Goal: Contribute content

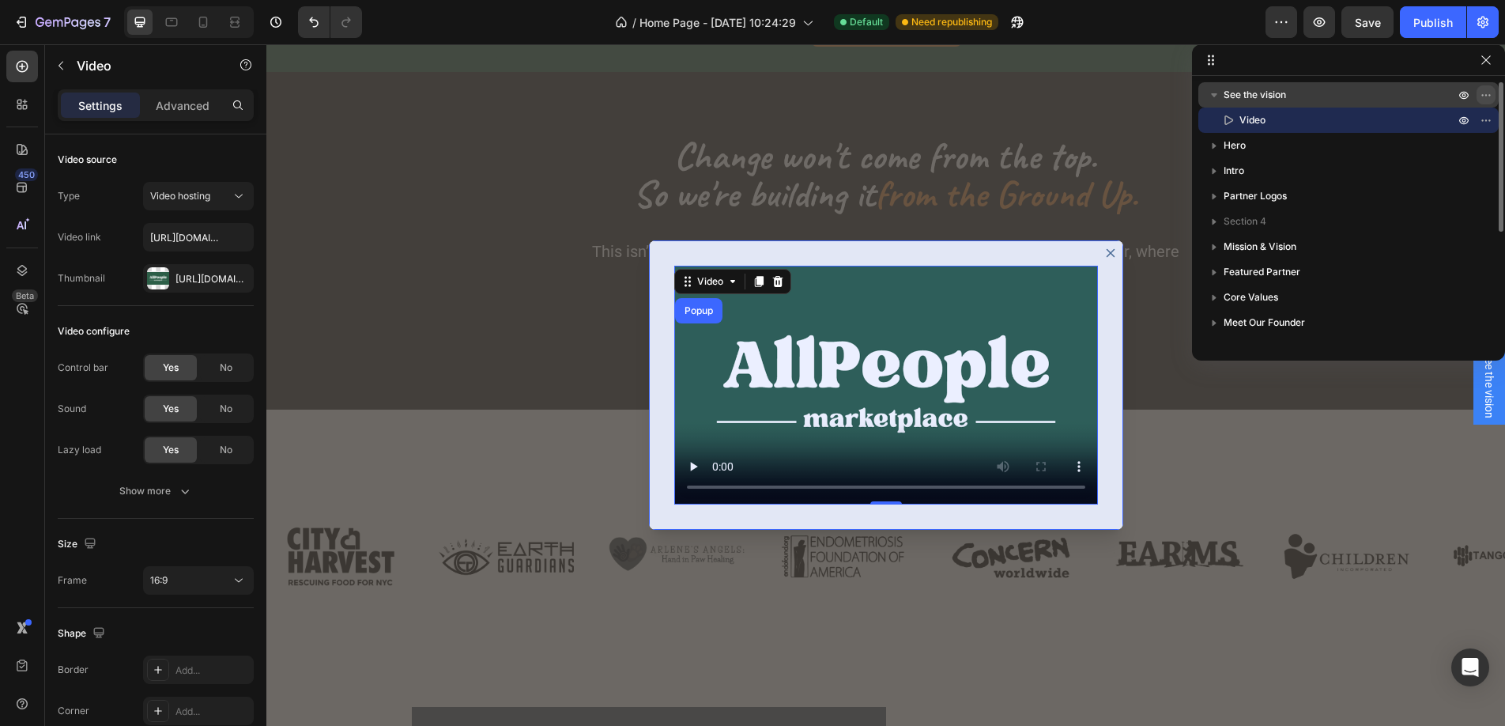
click at [1488, 95] on icon "button" at bounding box center [1486, 95] width 13 height 13
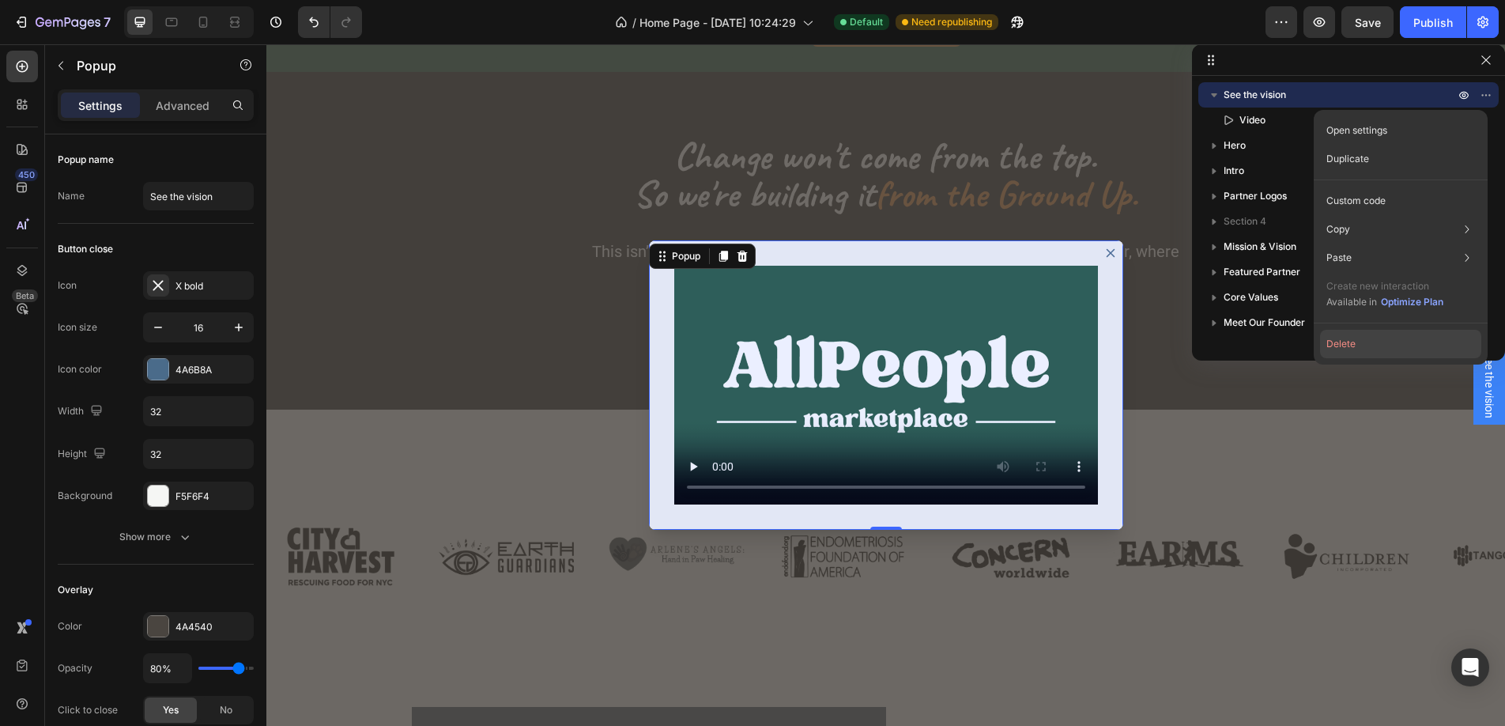
click at [1348, 349] on button "Delete" at bounding box center [1400, 344] width 161 height 28
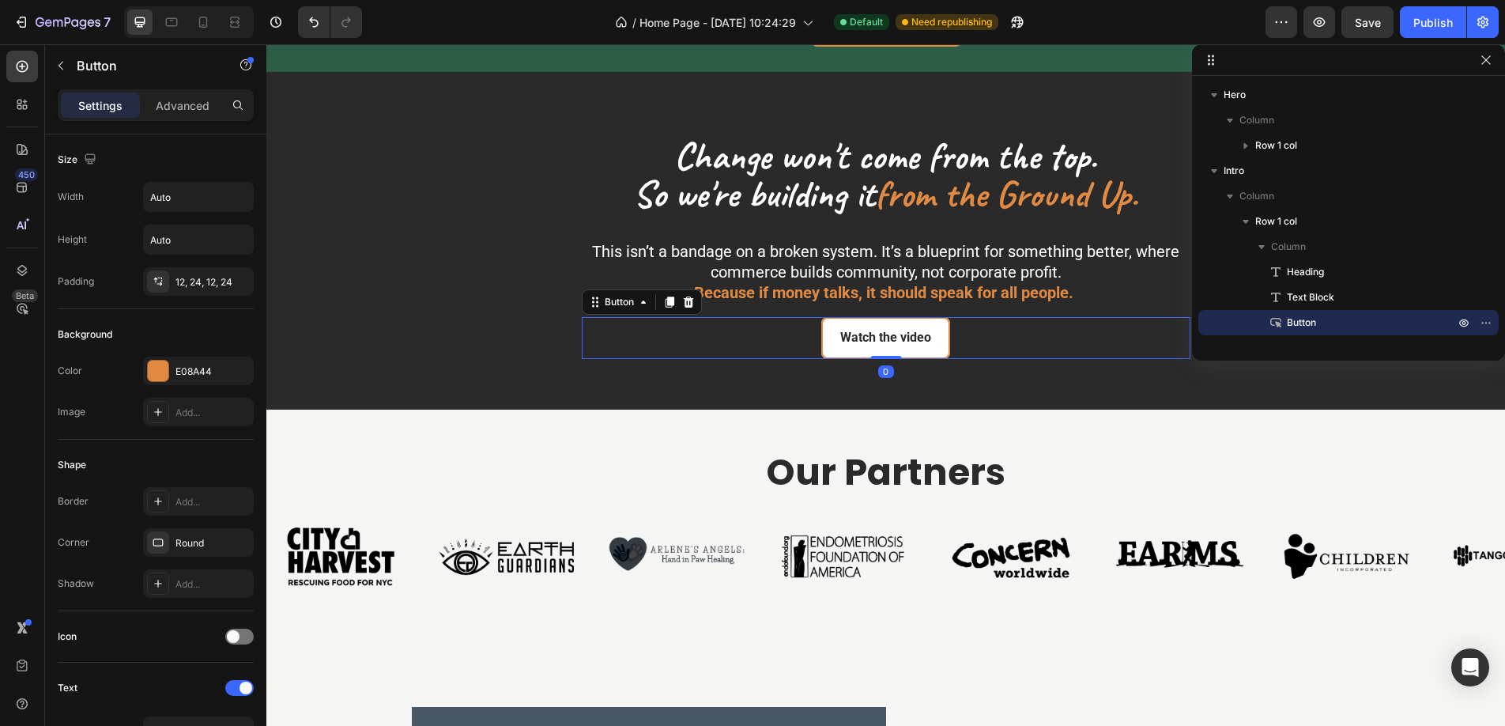
click at [863, 323] on link "Watch the video" at bounding box center [886, 338] width 129 height 42
click at [689, 298] on icon at bounding box center [688, 302] width 10 height 11
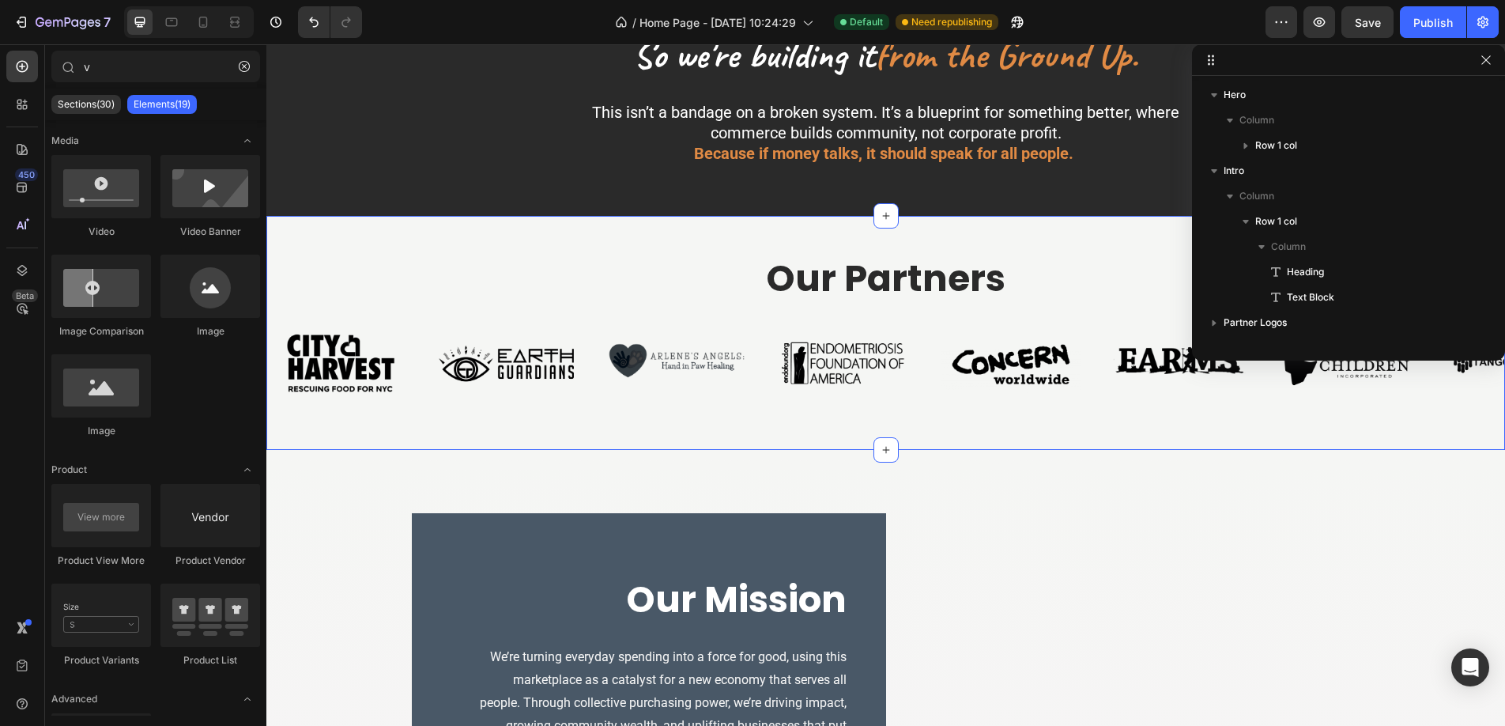
scroll to position [689, 0]
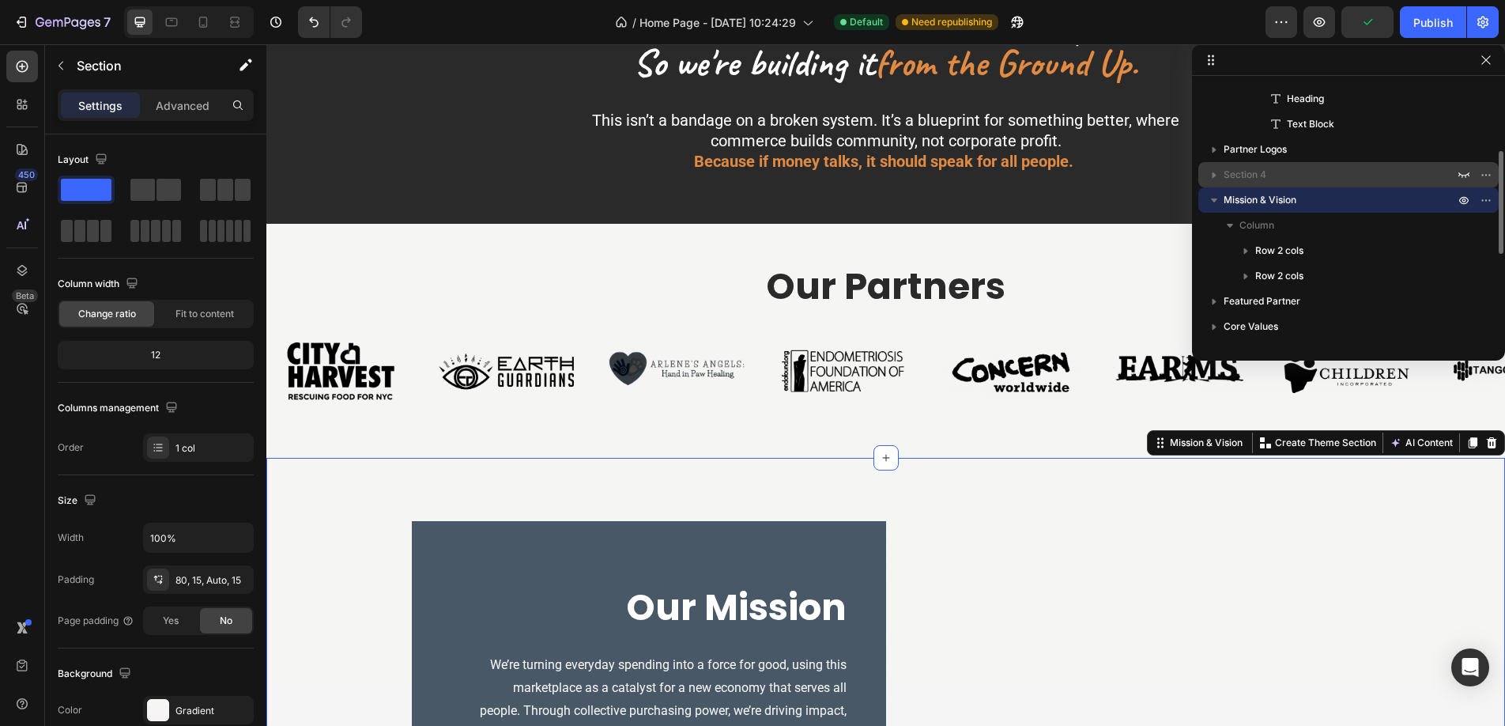
click at [1259, 171] on span "Section 4" at bounding box center [1245, 175] width 43 height 16
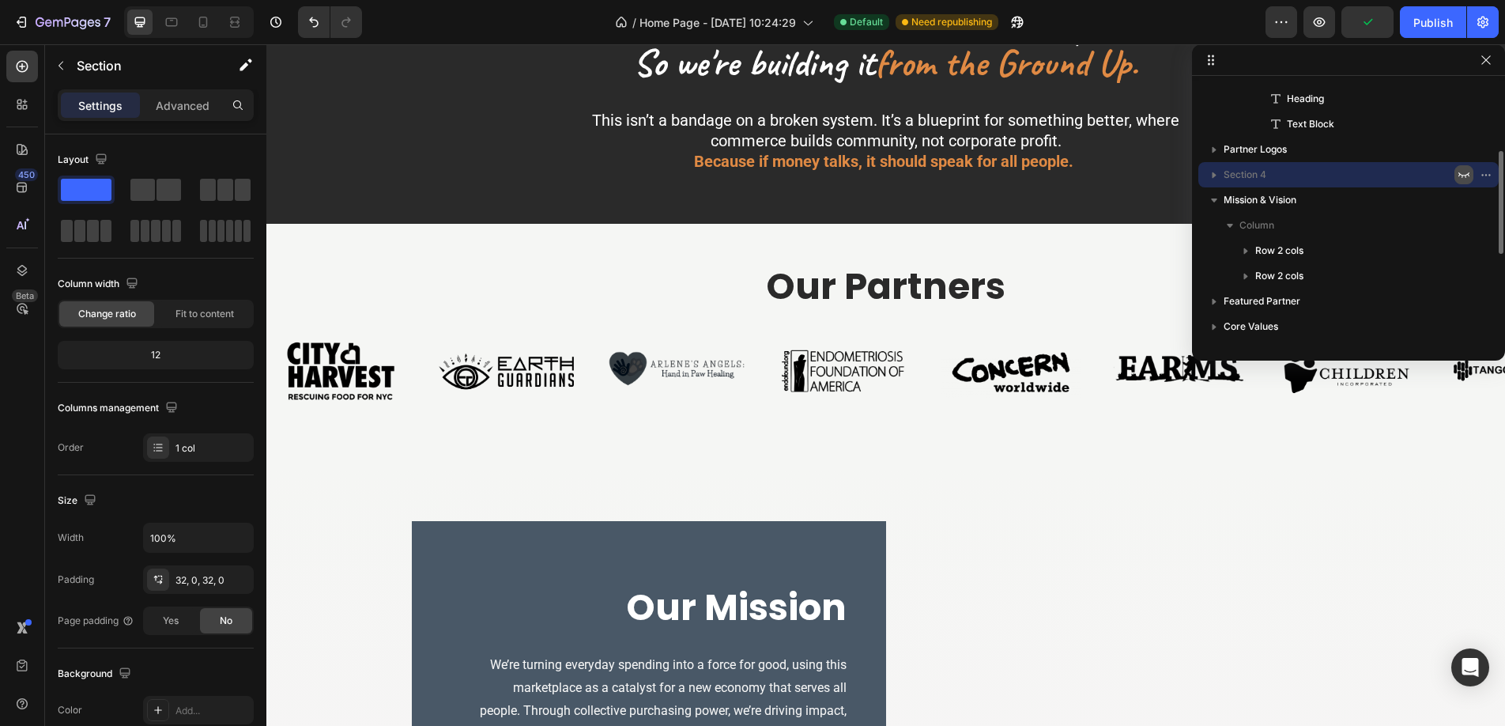
click at [1466, 173] on icon "button" at bounding box center [1464, 174] width 13 height 13
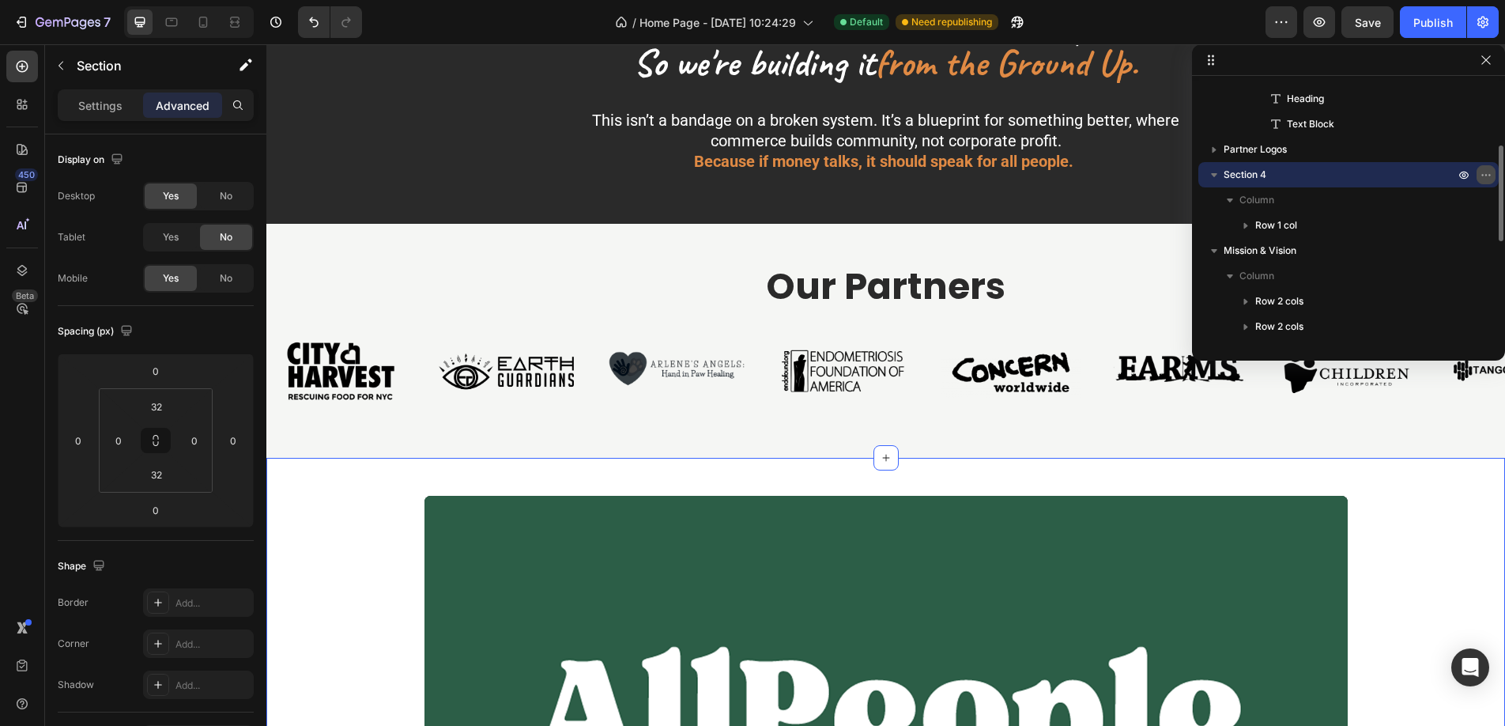
click at [1487, 176] on icon "button" at bounding box center [1486, 174] width 13 height 13
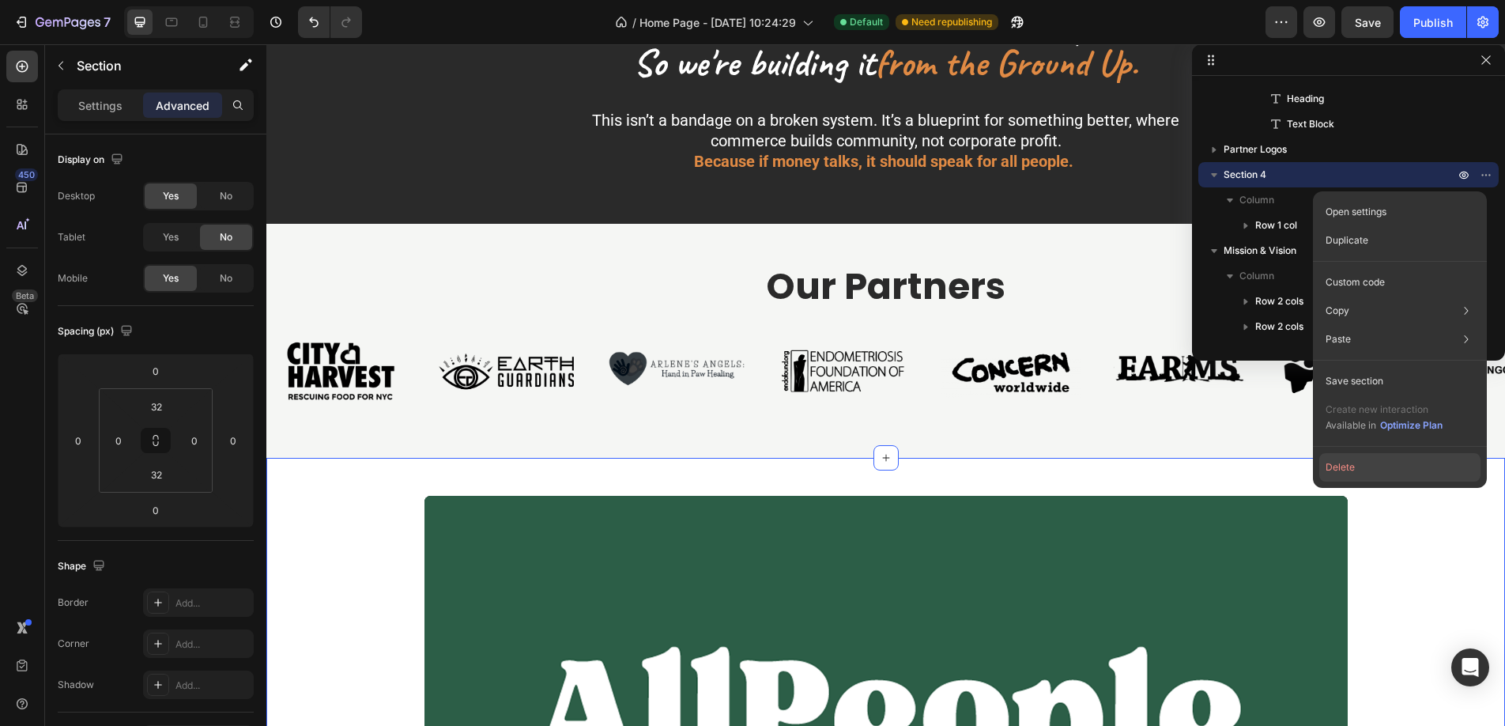
click at [1343, 466] on button "Delete" at bounding box center [1400, 467] width 161 height 28
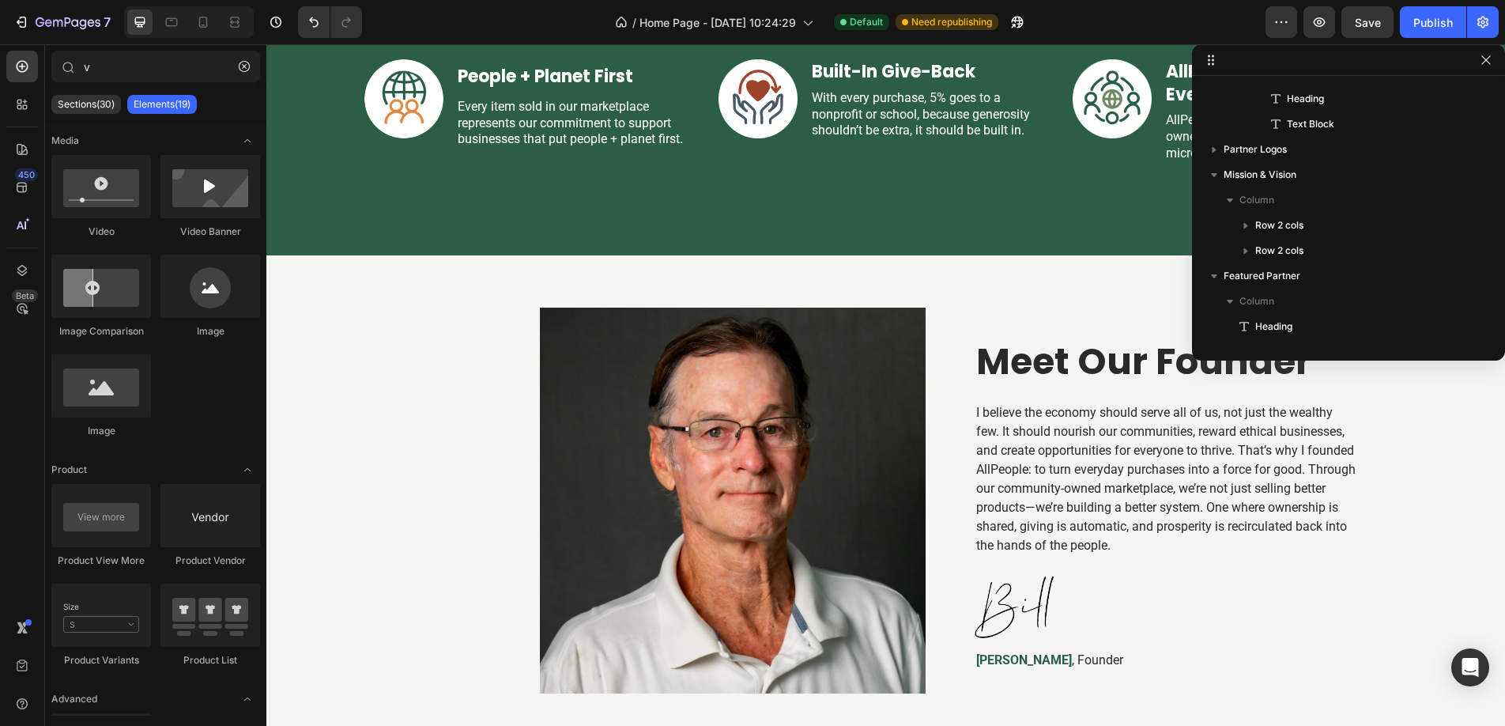
scroll to position [2525, 0]
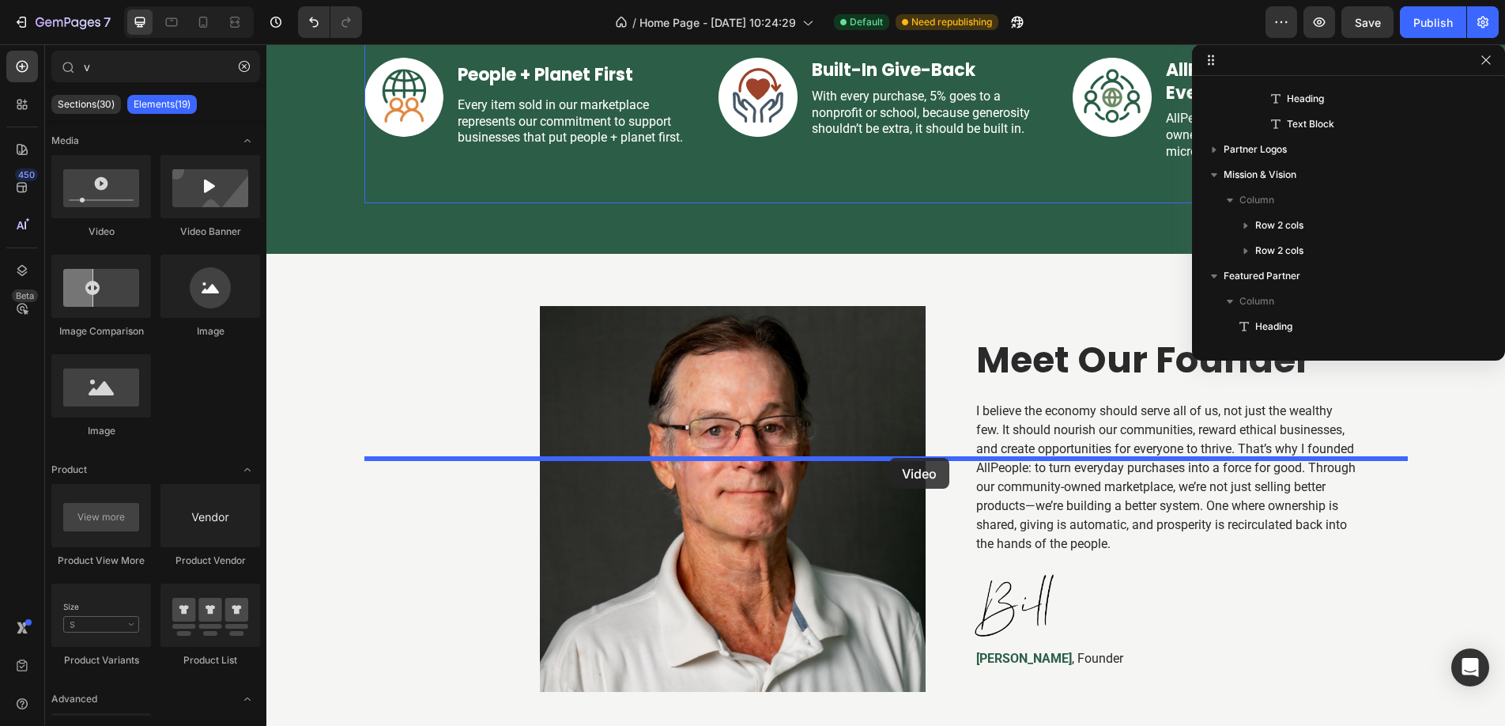
drag, startPoint x: 380, startPoint y: 232, endPoint x: 890, endPoint y: 458, distance: 557.6
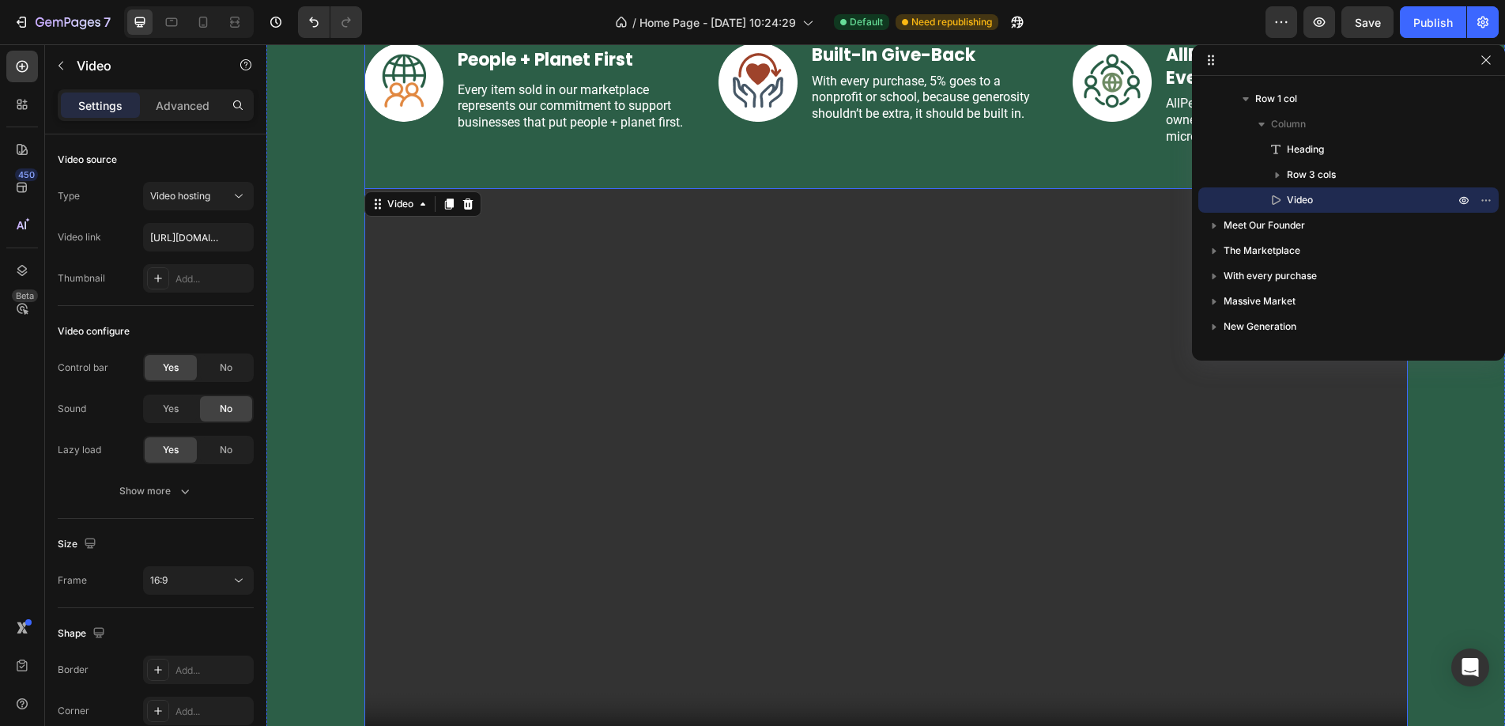
scroll to position [2800, 0]
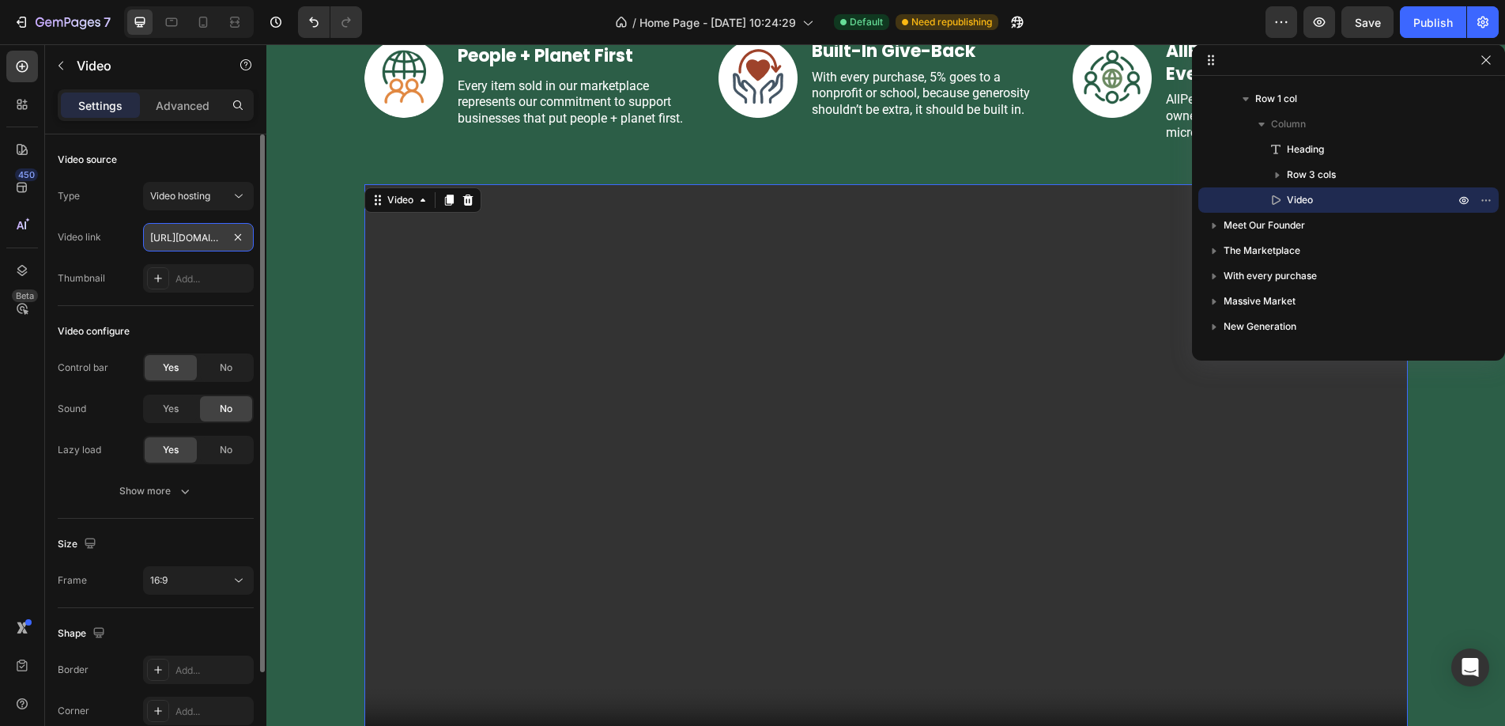
click at [192, 238] on input "[URL][DOMAIN_NAME]" at bounding box center [198, 237] width 111 height 28
paste input "93af99608b754be68038c2b5f2836a06"
type input "[URL][DOMAIN_NAME]"
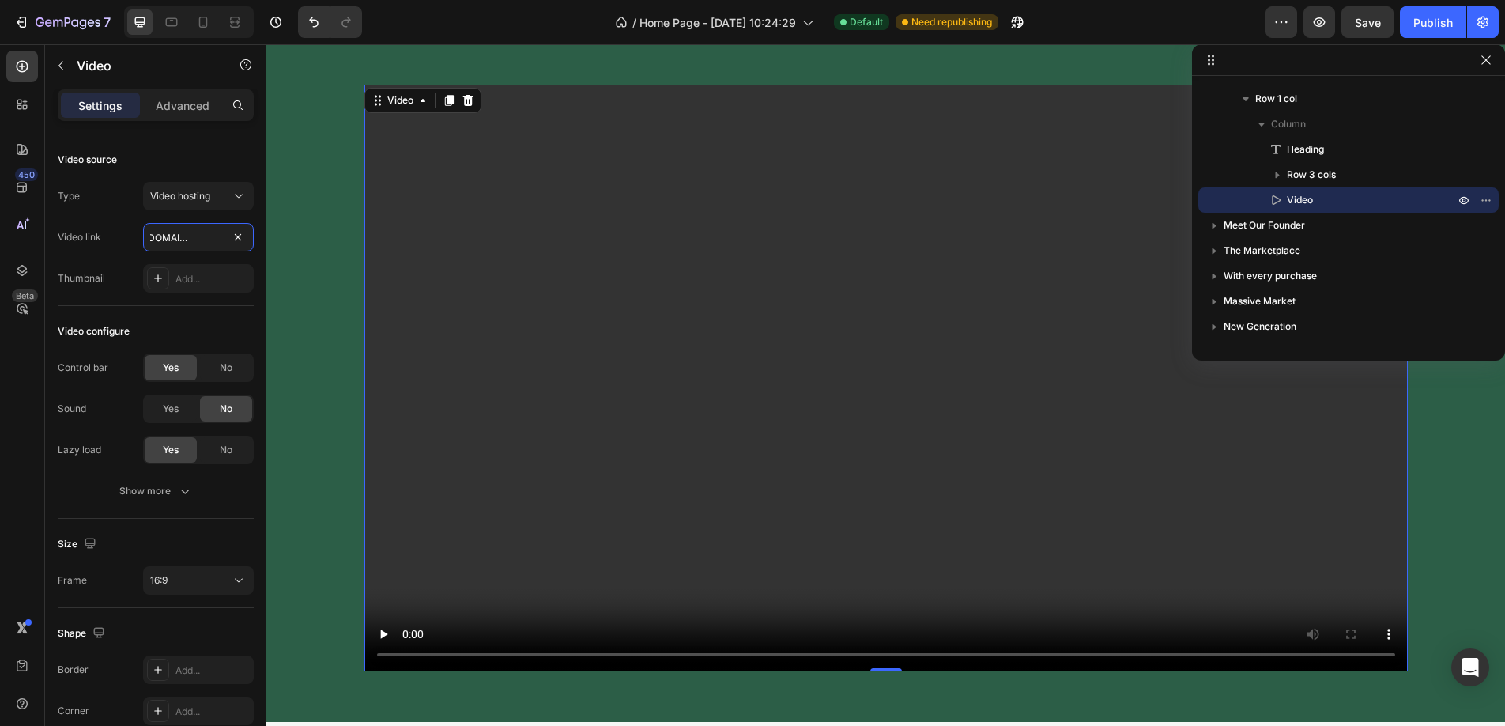
scroll to position [2902, 0]
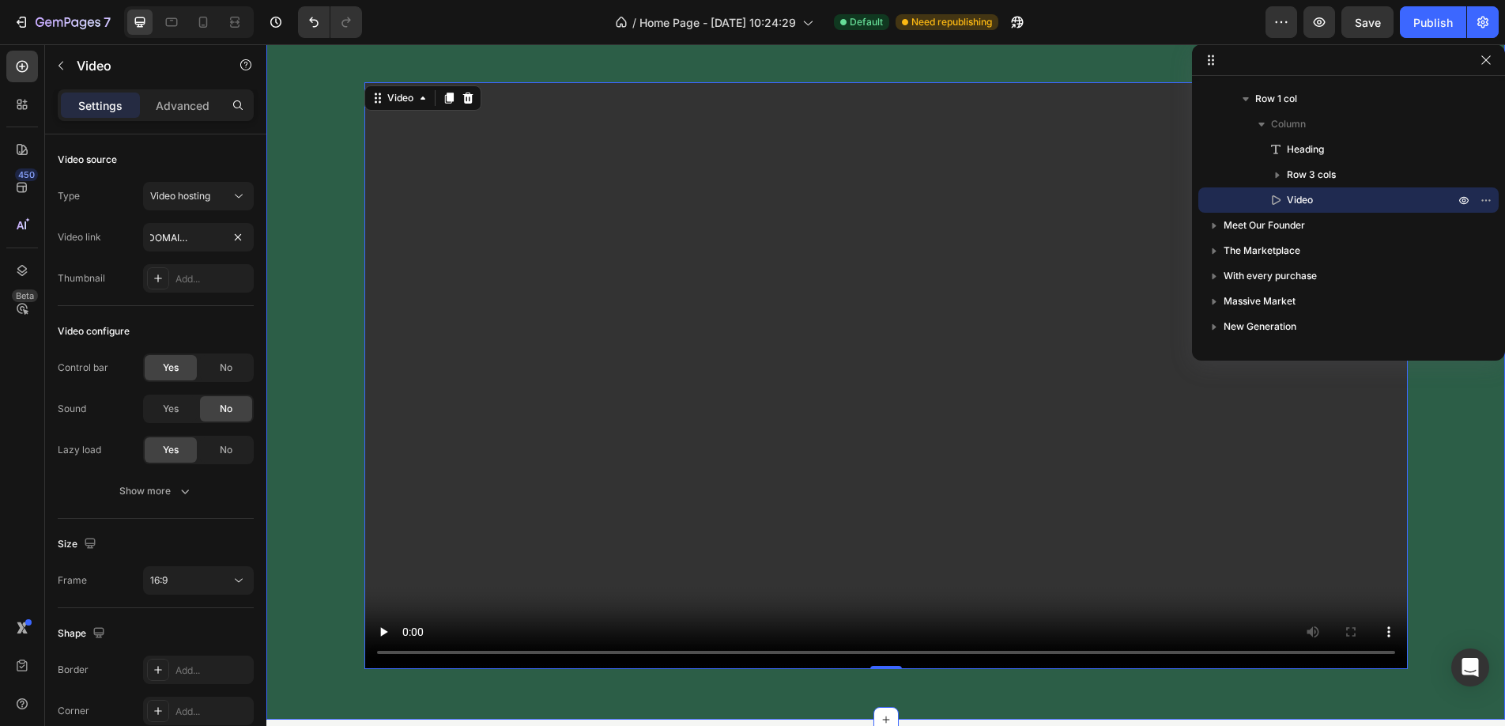
click at [287, 270] on div "A New Model Supported By Our Core Values Heading Image People + Planet First Te…" at bounding box center [885, 258] width 1215 height 821
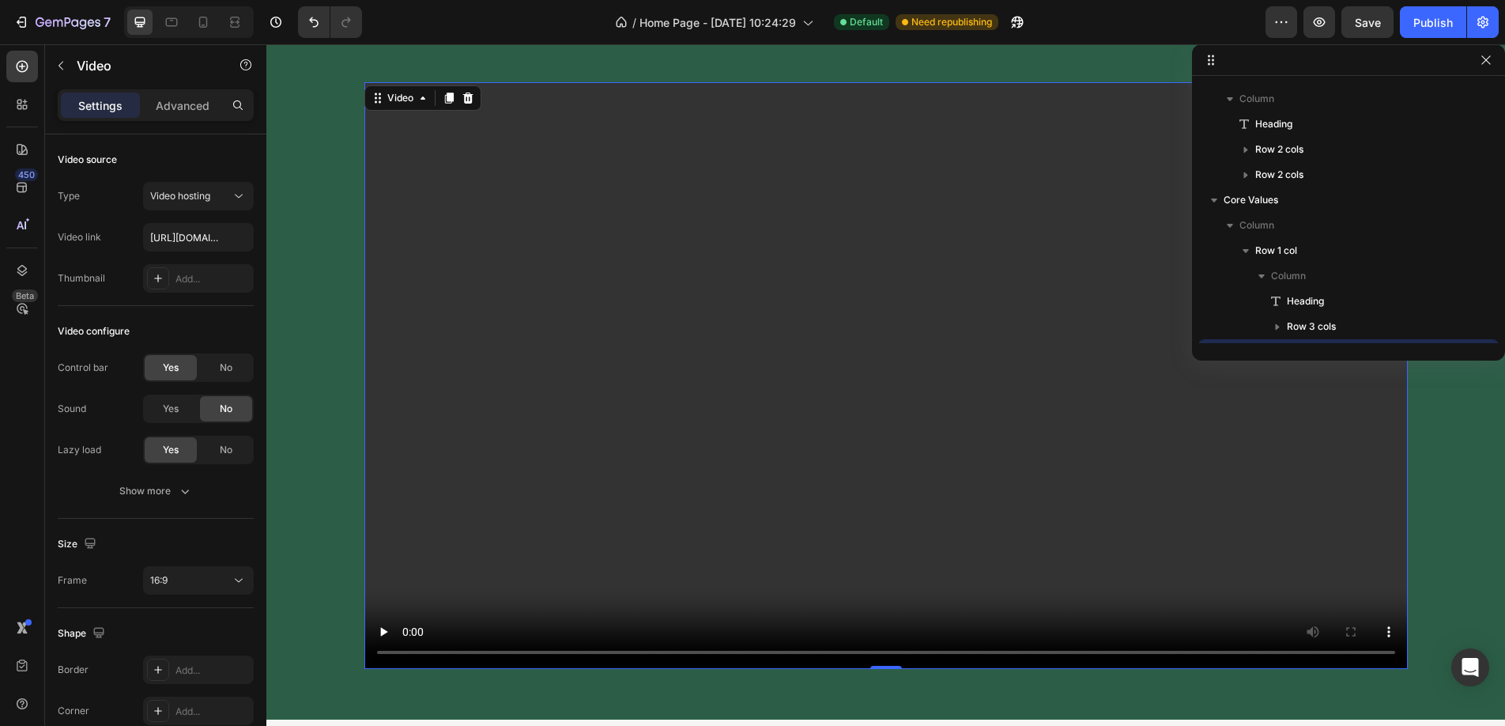
click at [479, 294] on video at bounding box center [887, 375] width 1044 height 587
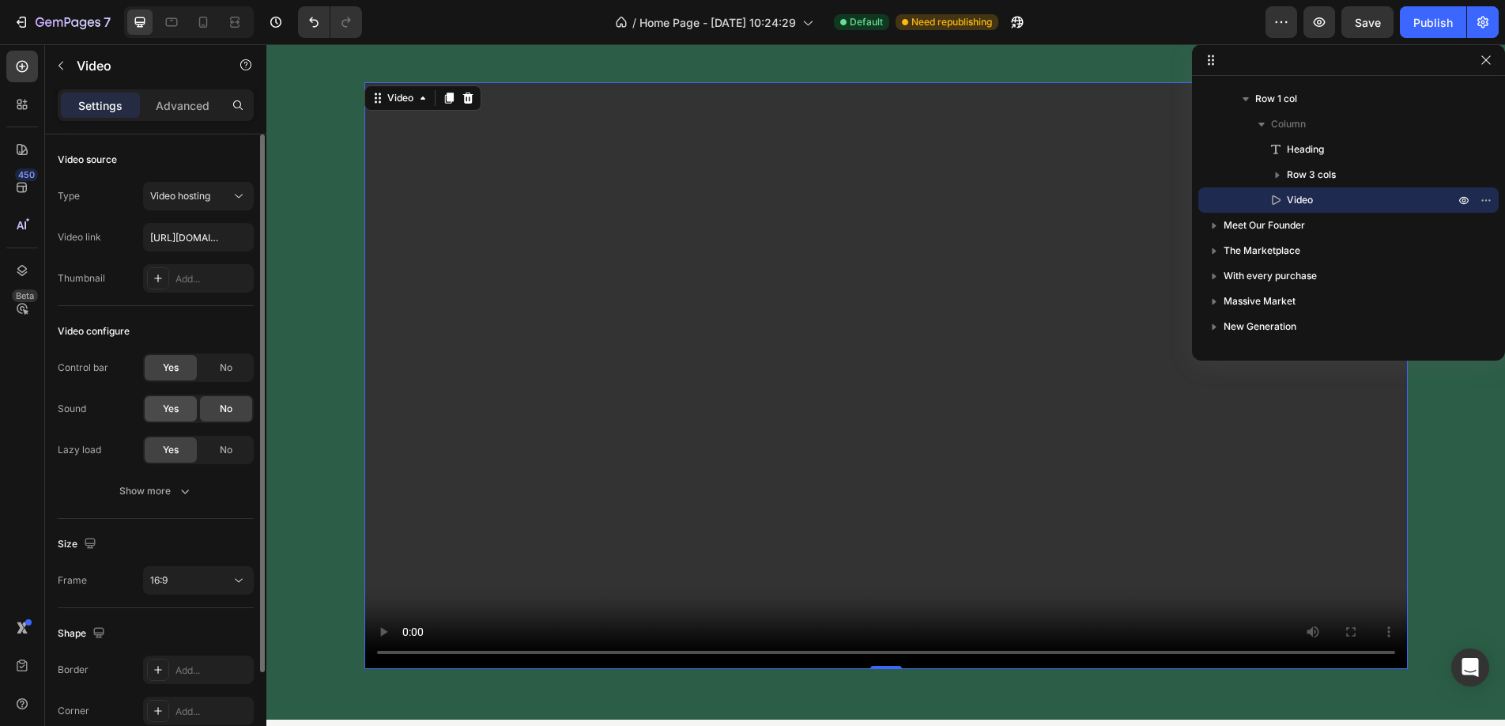
click at [179, 406] on div "Yes" at bounding box center [171, 408] width 52 height 25
click at [168, 501] on button "Show more" at bounding box center [156, 491] width 196 height 28
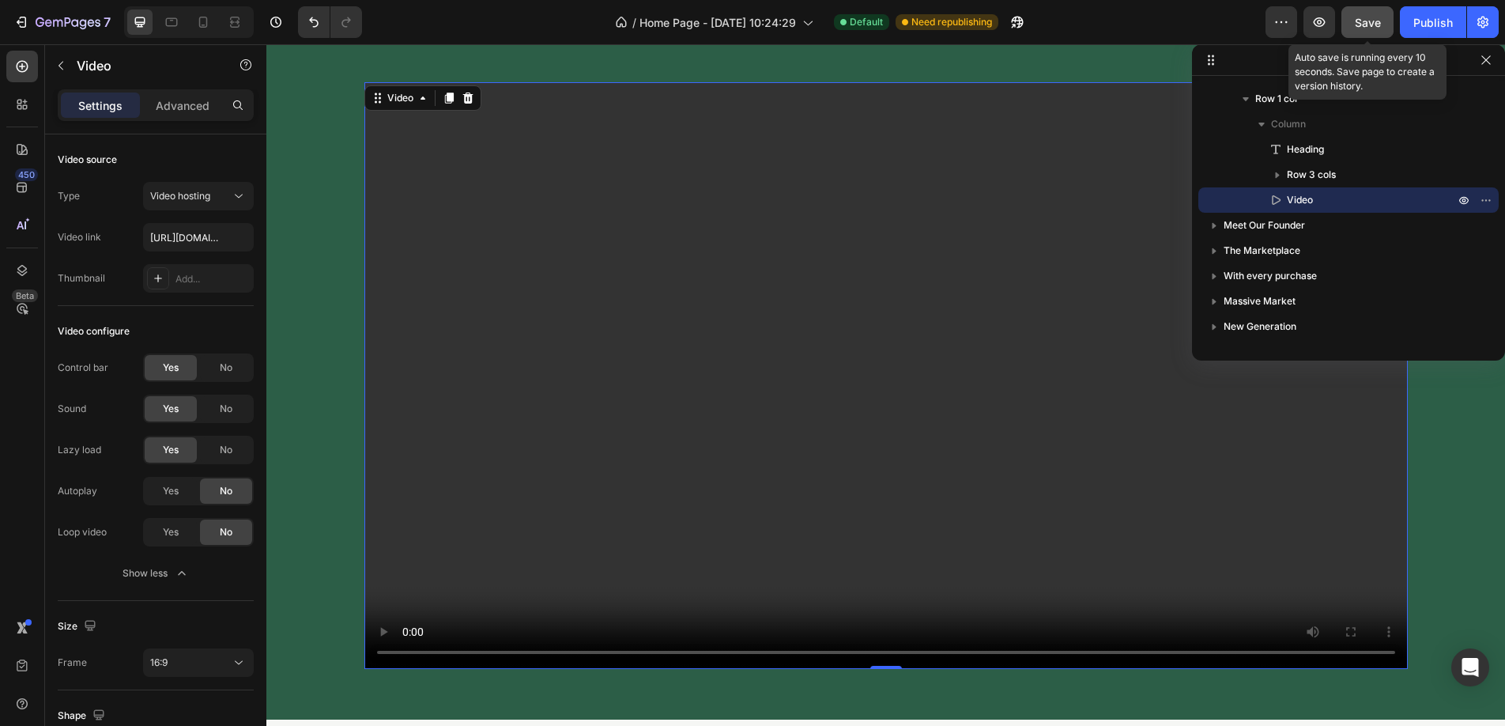
click at [1366, 23] on span "Save" at bounding box center [1368, 22] width 26 height 13
click at [1487, 62] on icon "button" at bounding box center [1486, 60] width 13 height 13
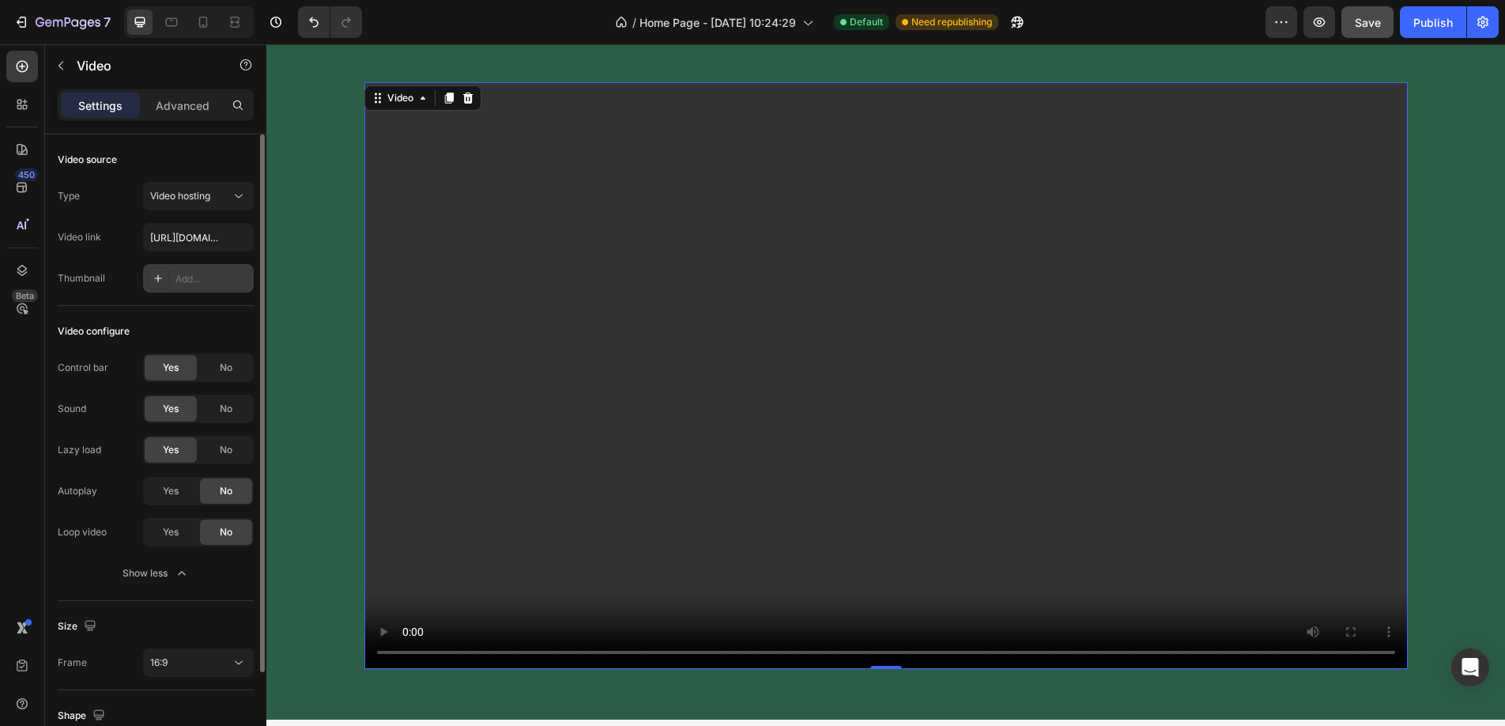
click at [198, 284] on div "Add..." at bounding box center [213, 279] width 74 height 14
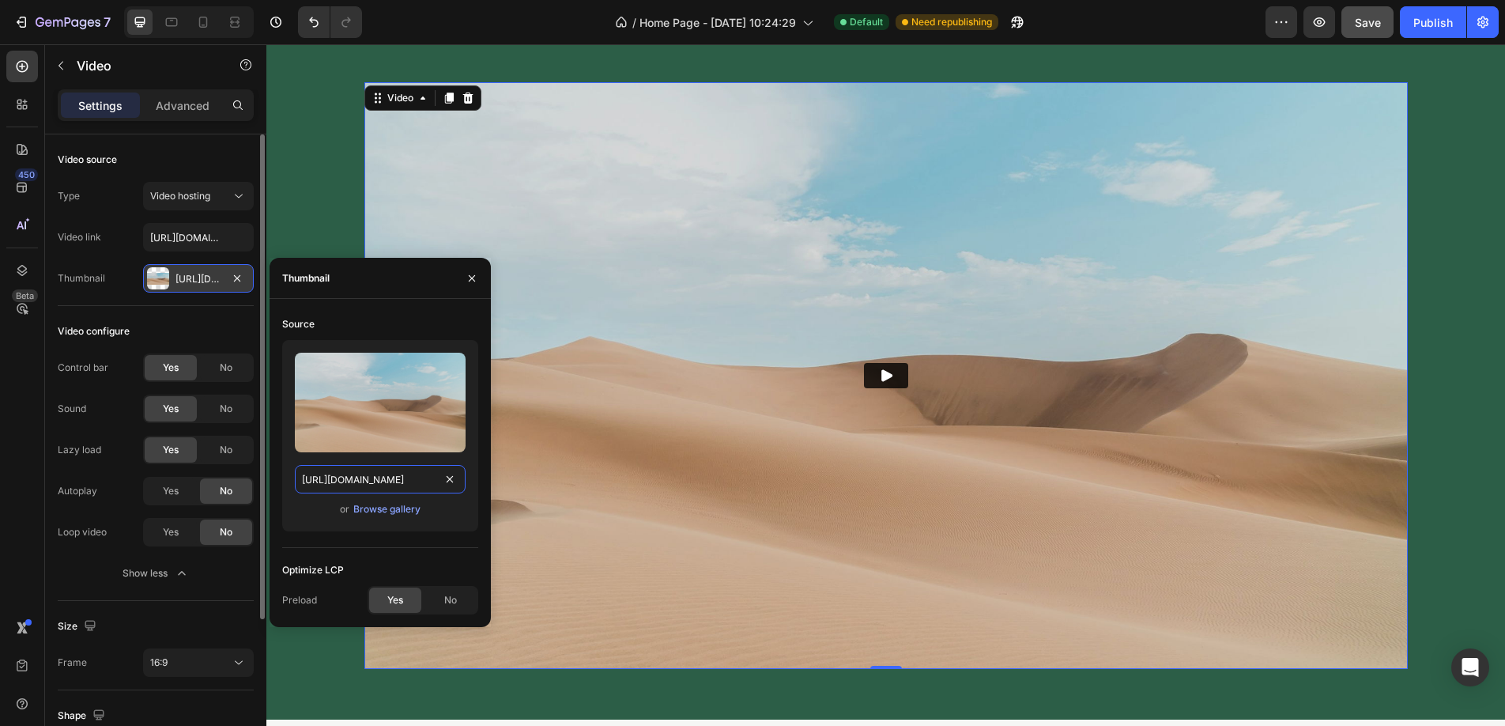
click at [364, 482] on input "[URL][DOMAIN_NAME]" at bounding box center [380, 479] width 171 height 28
paste input "[DOMAIN_NAME][URL]"
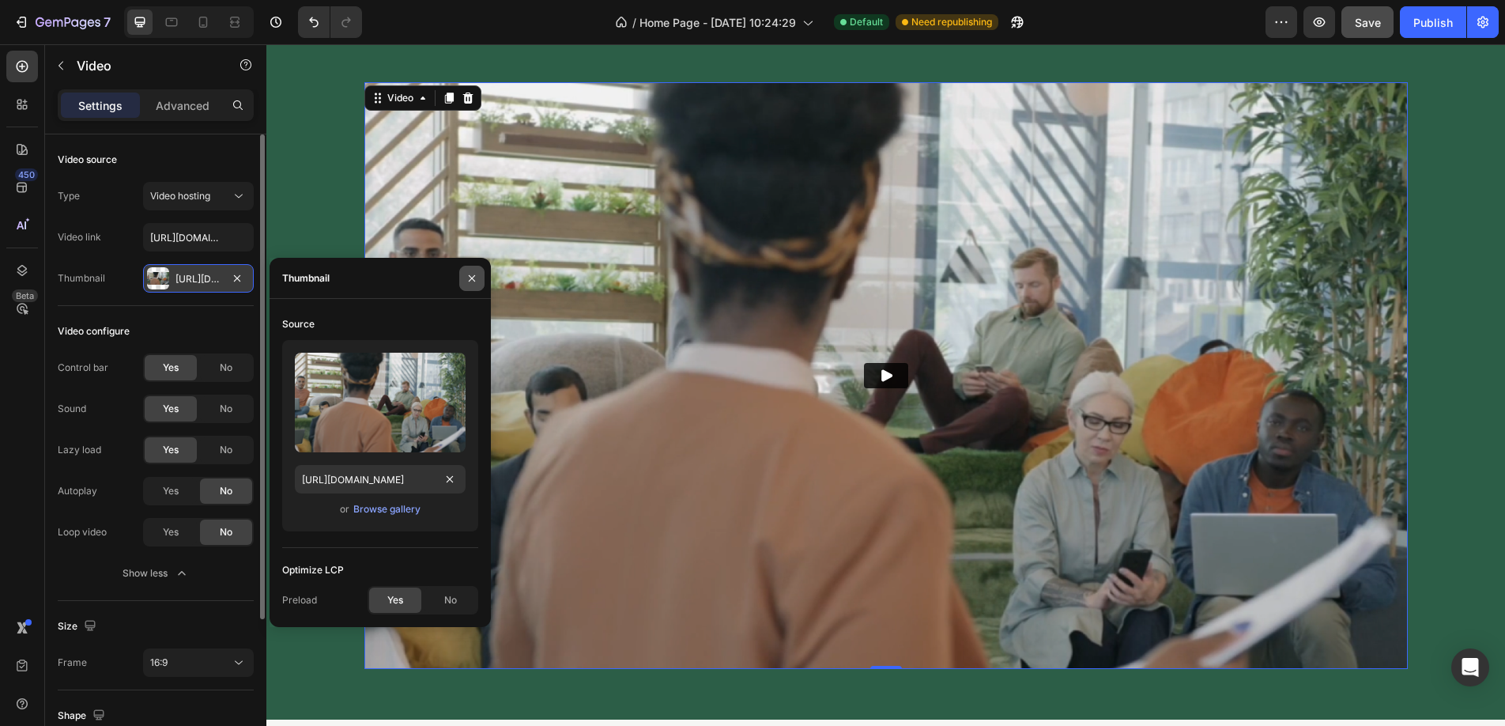
scroll to position [0, 0]
click at [478, 273] on button "button" at bounding box center [471, 278] width 25 height 25
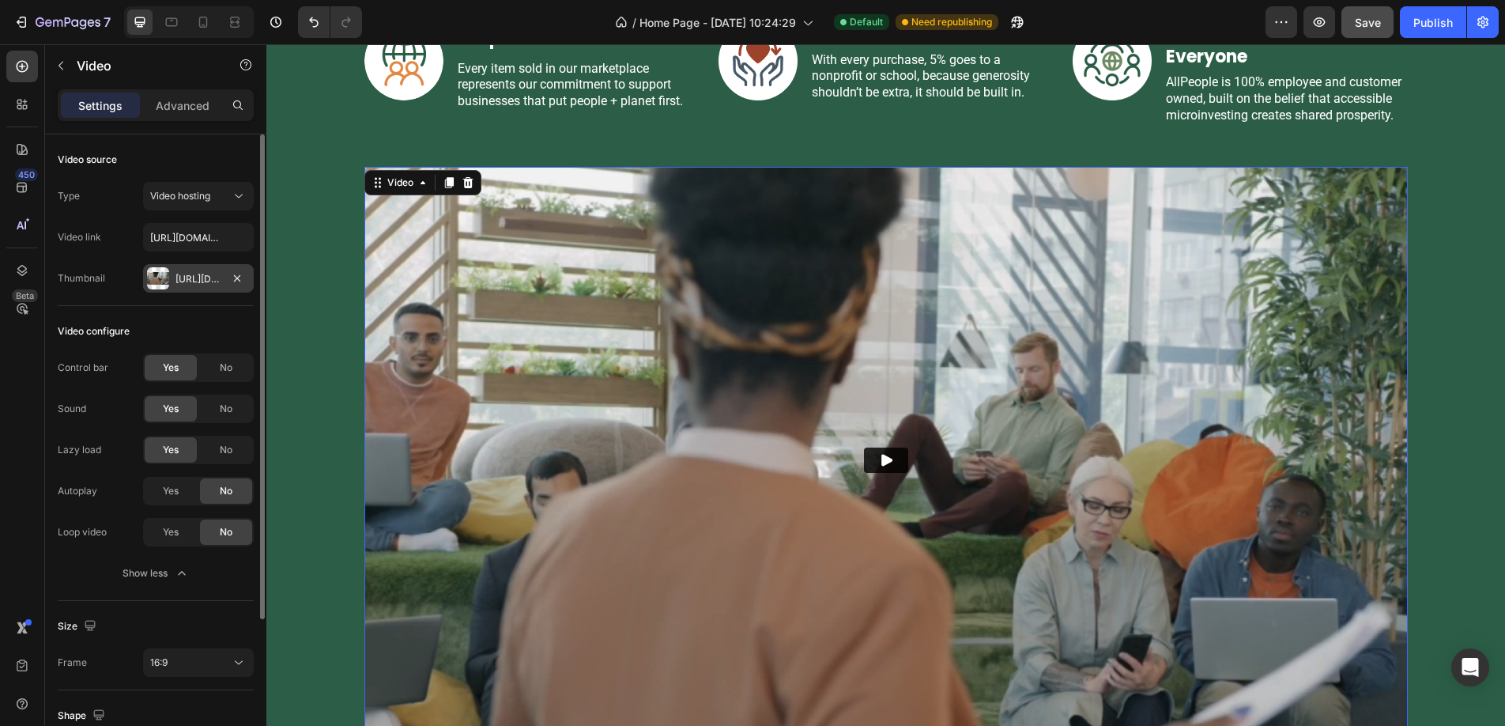
scroll to position [2808, 0]
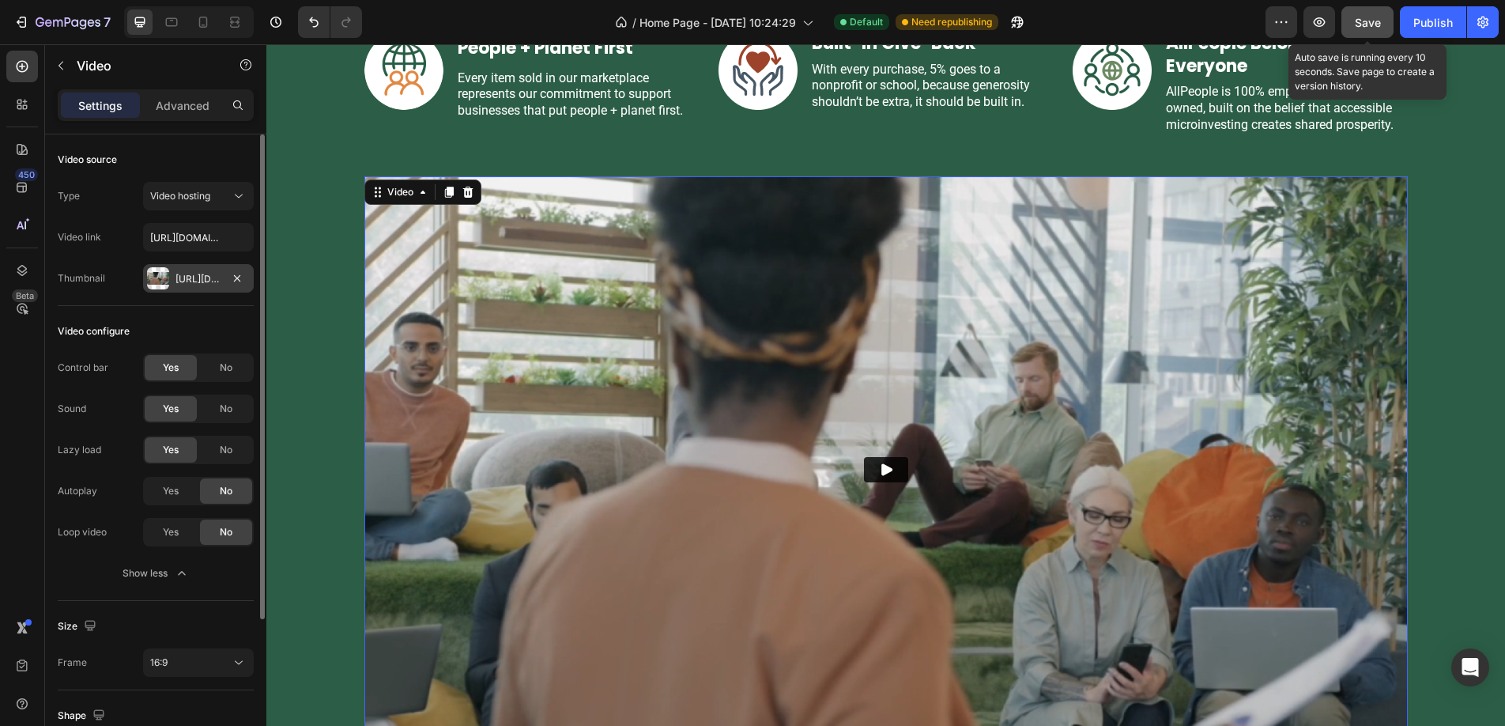
click at [1369, 26] on span "Save" at bounding box center [1368, 22] width 26 height 13
click at [193, 285] on div "[URL][DOMAIN_NAME]" at bounding box center [199, 279] width 46 height 14
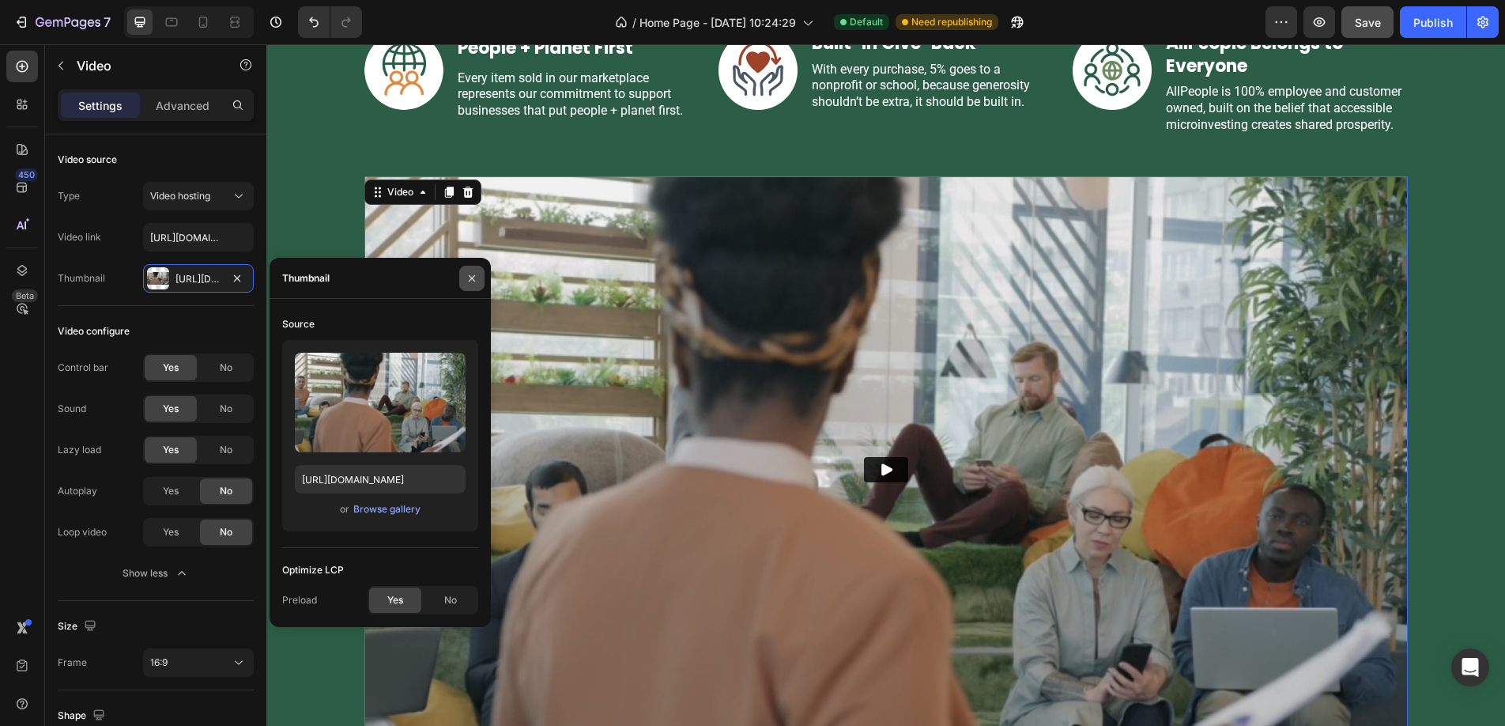
click at [471, 276] on icon "button" at bounding box center [472, 278] width 13 height 13
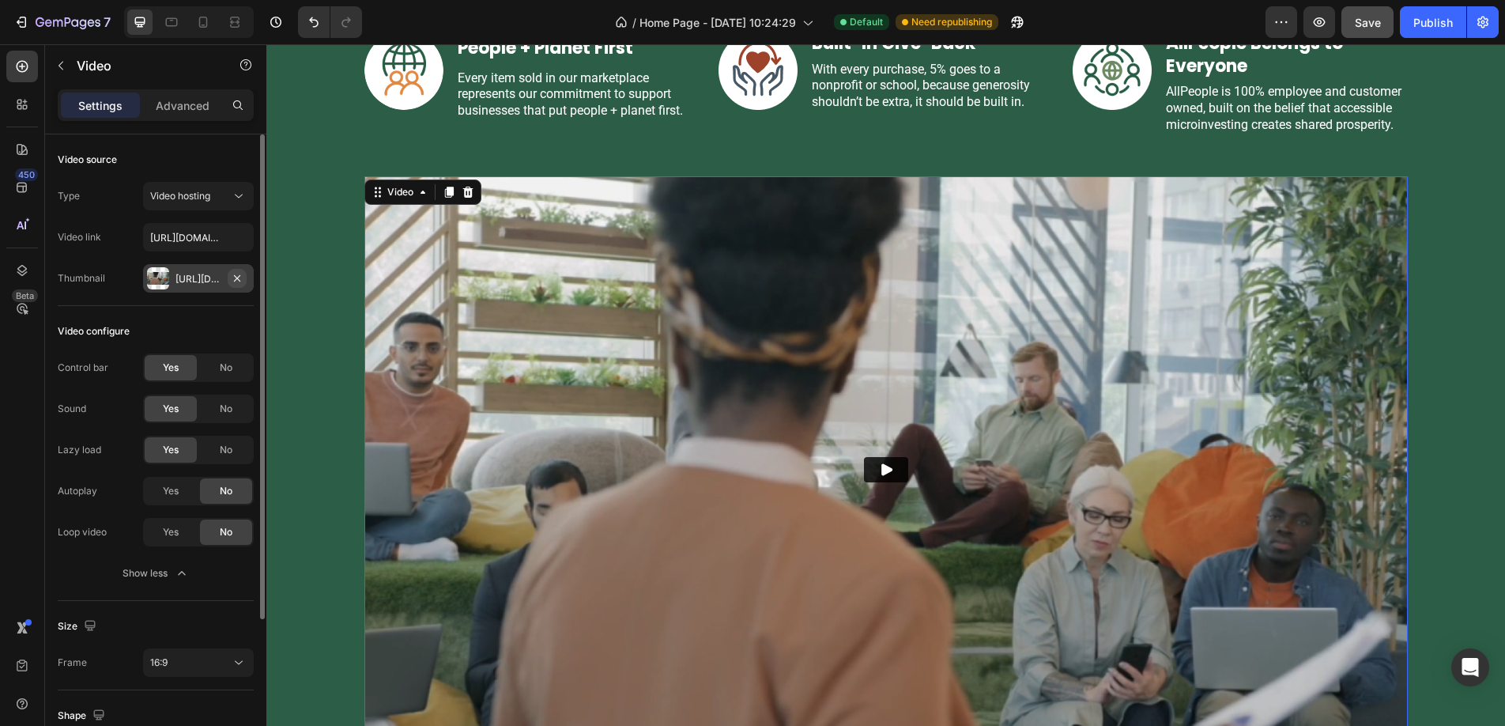
click at [238, 277] on icon "button" at bounding box center [237, 277] width 6 height 6
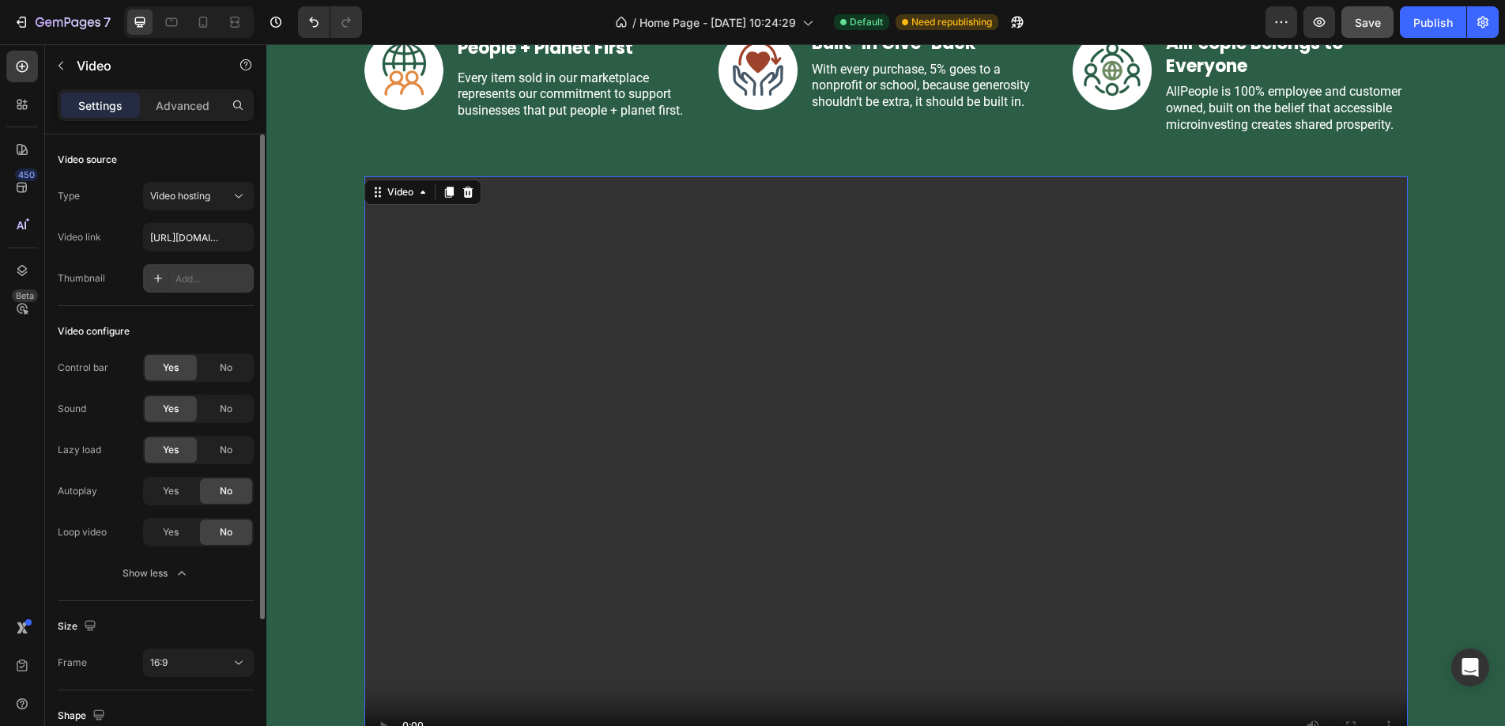
click at [194, 279] on div "Add..." at bounding box center [213, 279] width 74 height 14
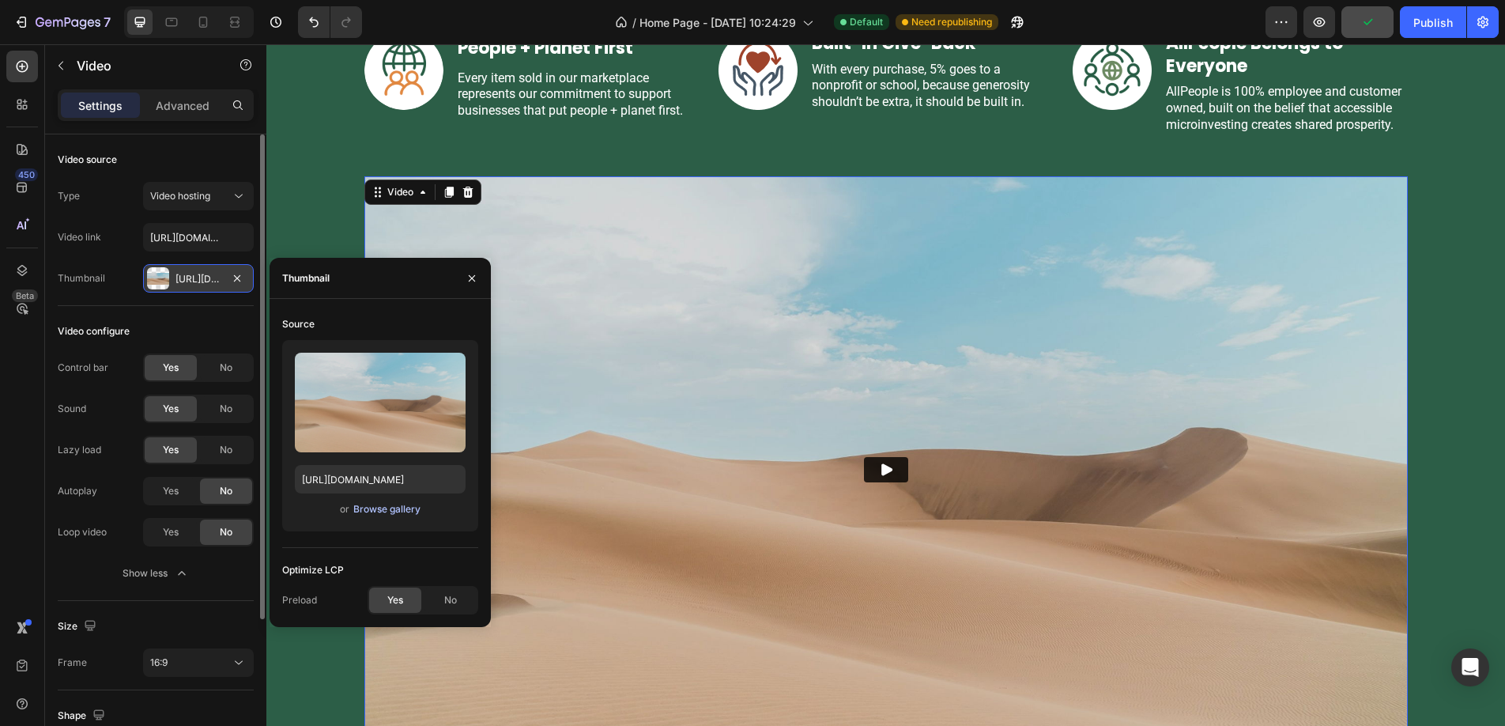
click at [375, 510] on div "Browse gallery" at bounding box center [386, 509] width 67 height 14
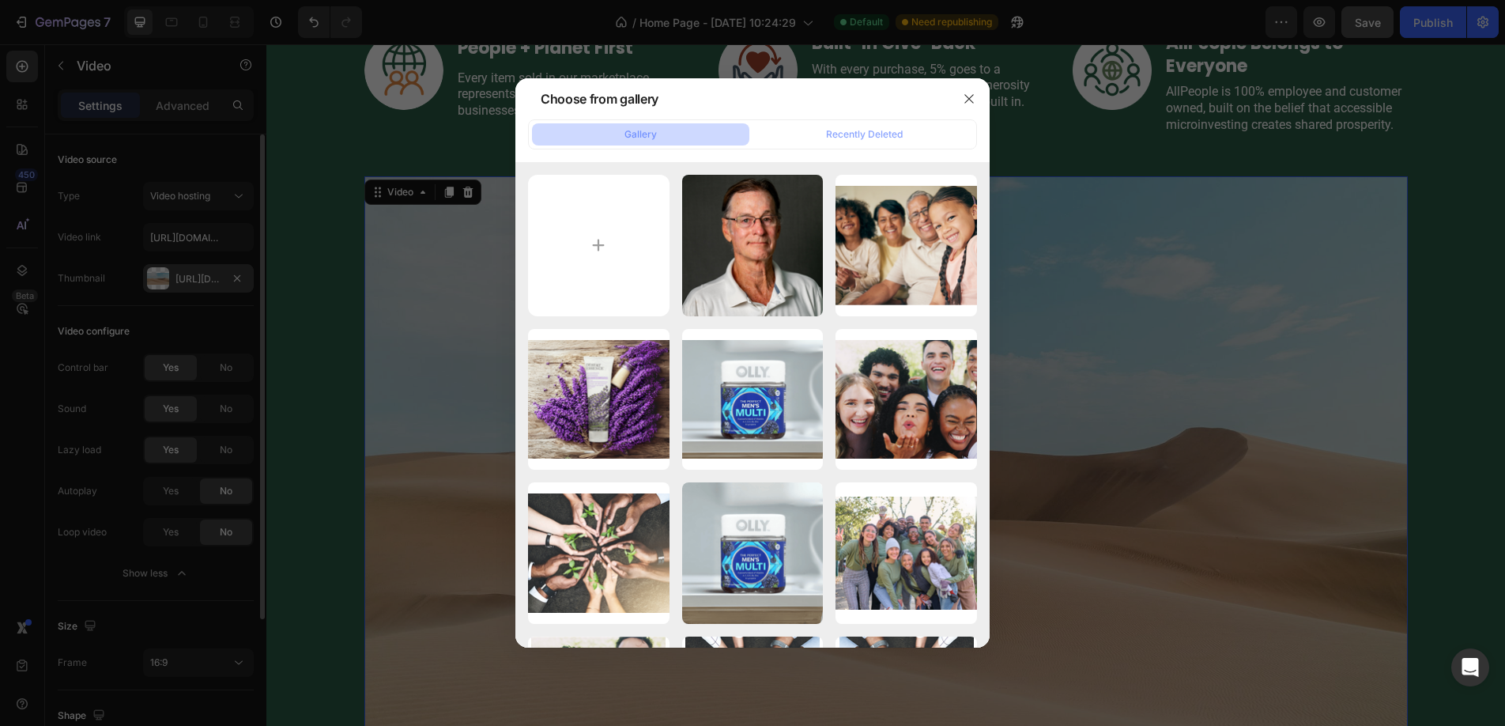
click at [437, 323] on div at bounding box center [752, 363] width 1505 height 726
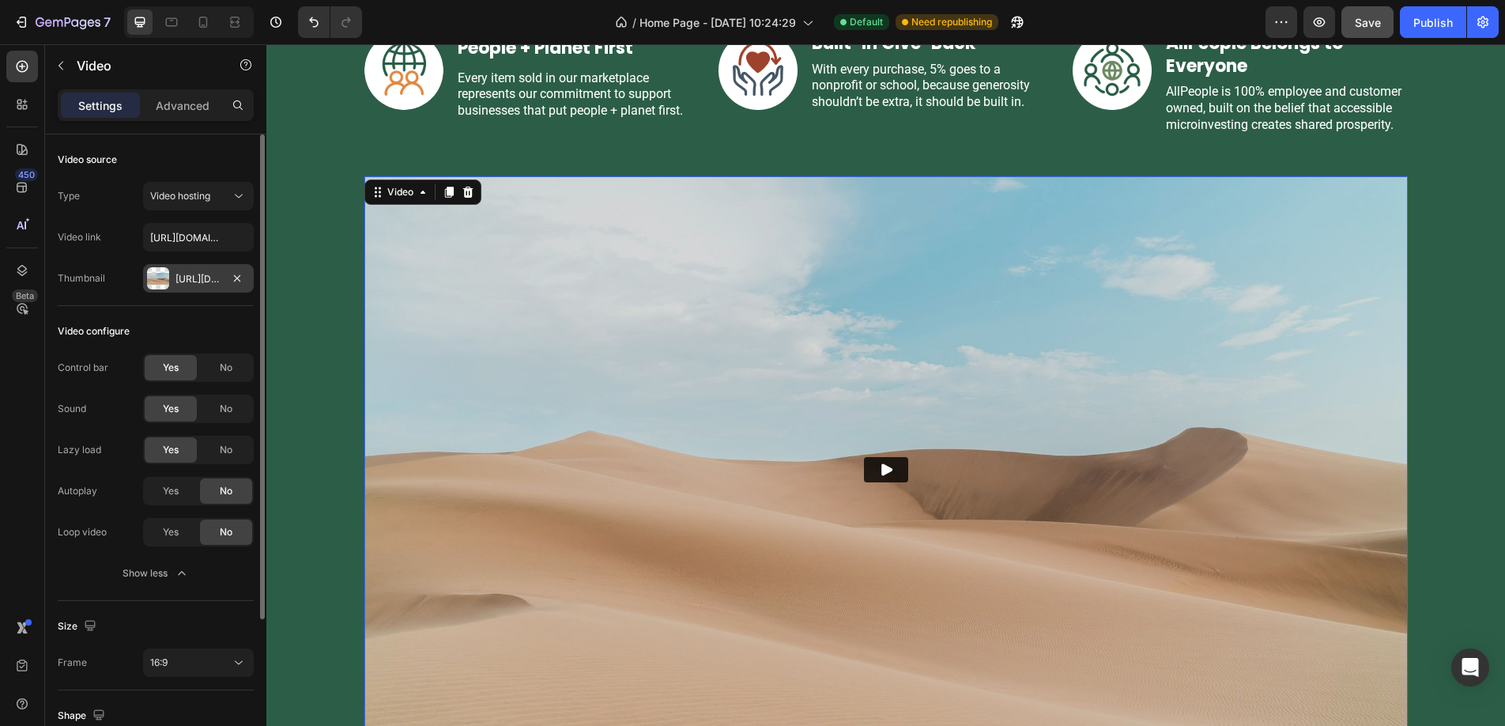
click at [205, 274] on div "[URL][DOMAIN_NAME]" at bounding box center [199, 279] width 46 height 14
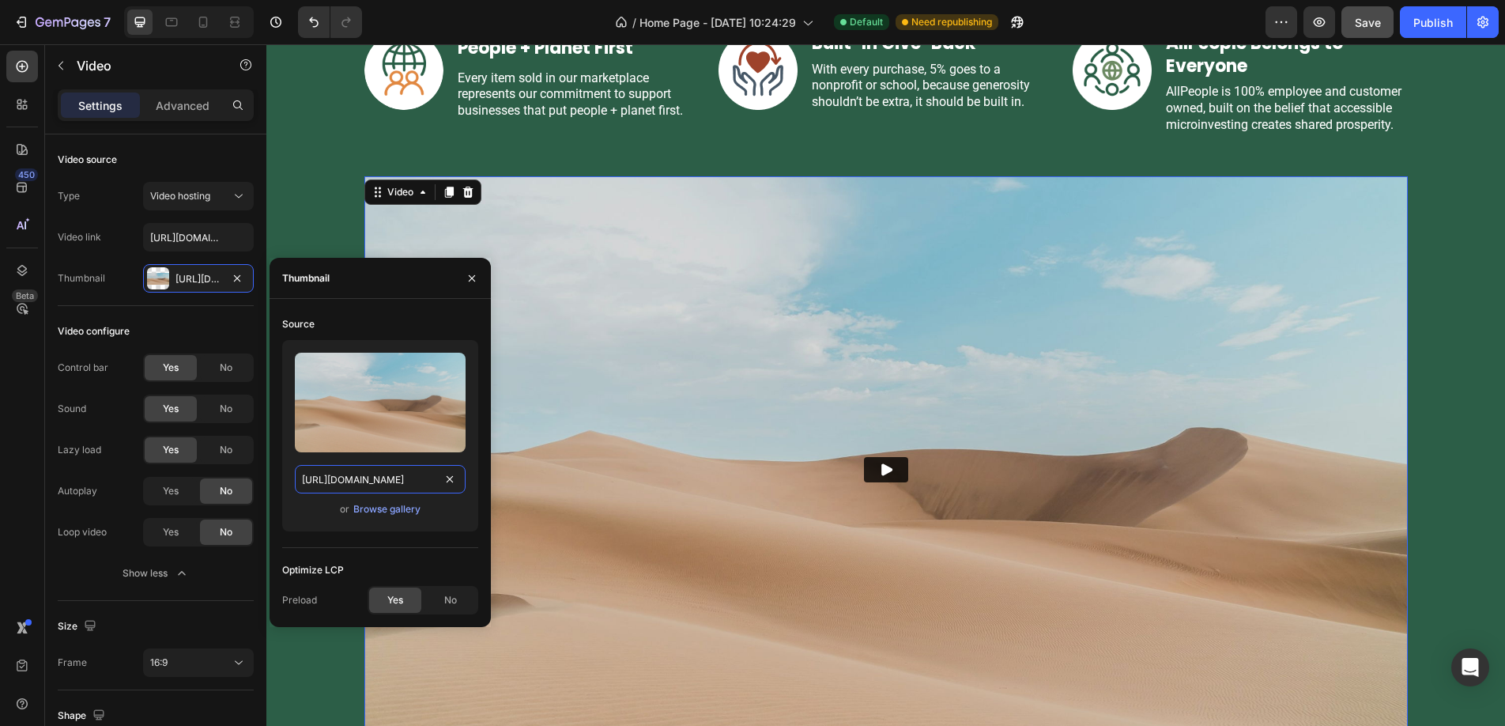
click at [366, 480] on input "[URL][DOMAIN_NAME]" at bounding box center [380, 479] width 171 height 28
paste input "[DOMAIN_NAME][URL]"
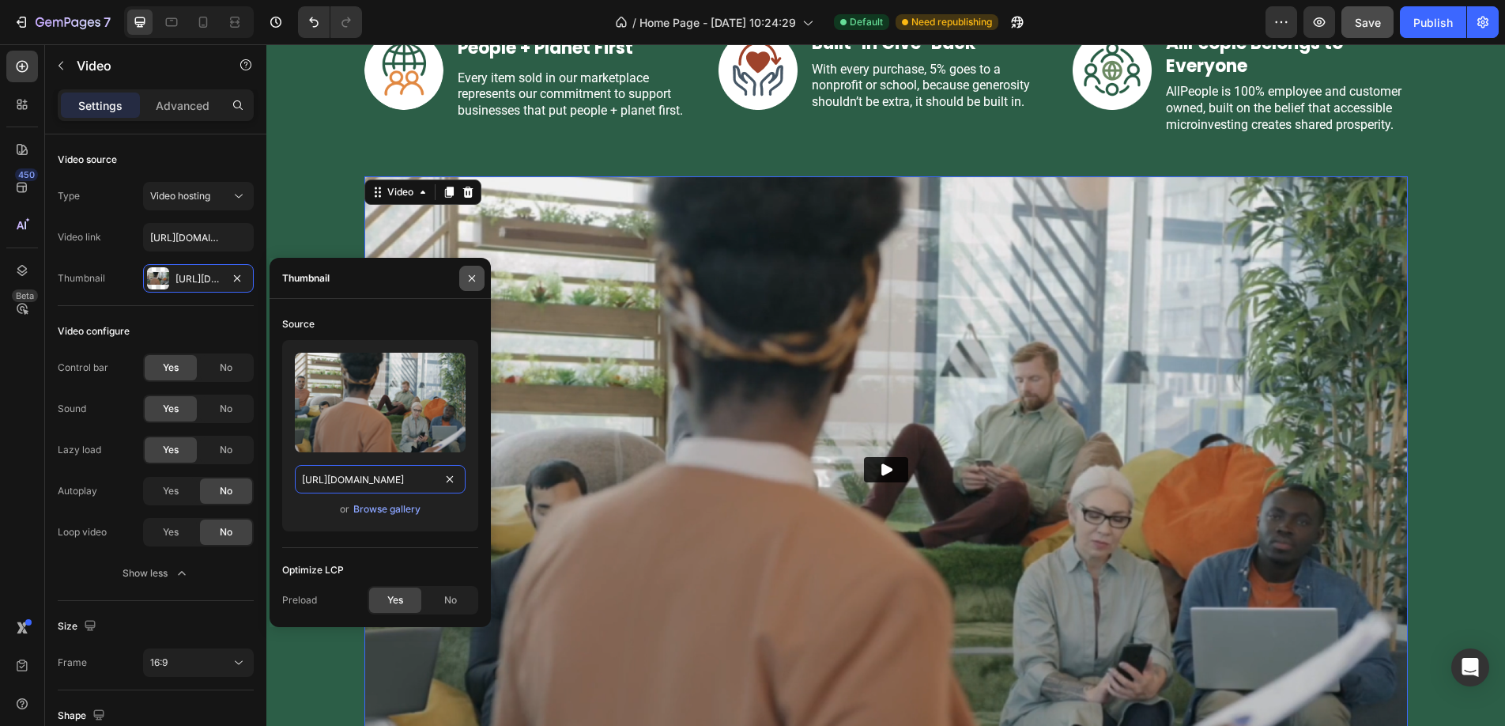
type input "[URL][DOMAIN_NAME]"
click at [470, 278] on icon "button" at bounding box center [472, 278] width 13 height 13
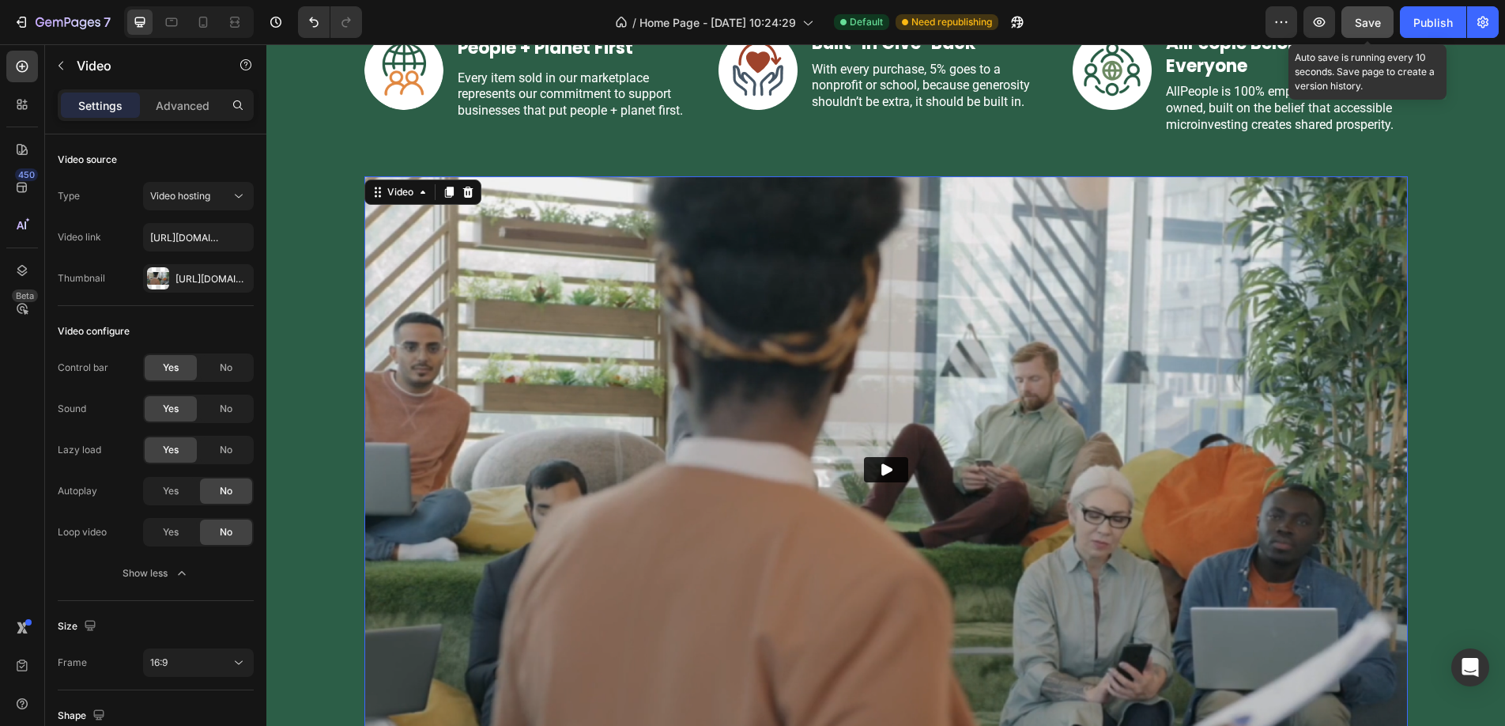
click at [1369, 21] on span "Save" at bounding box center [1368, 22] width 26 height 13
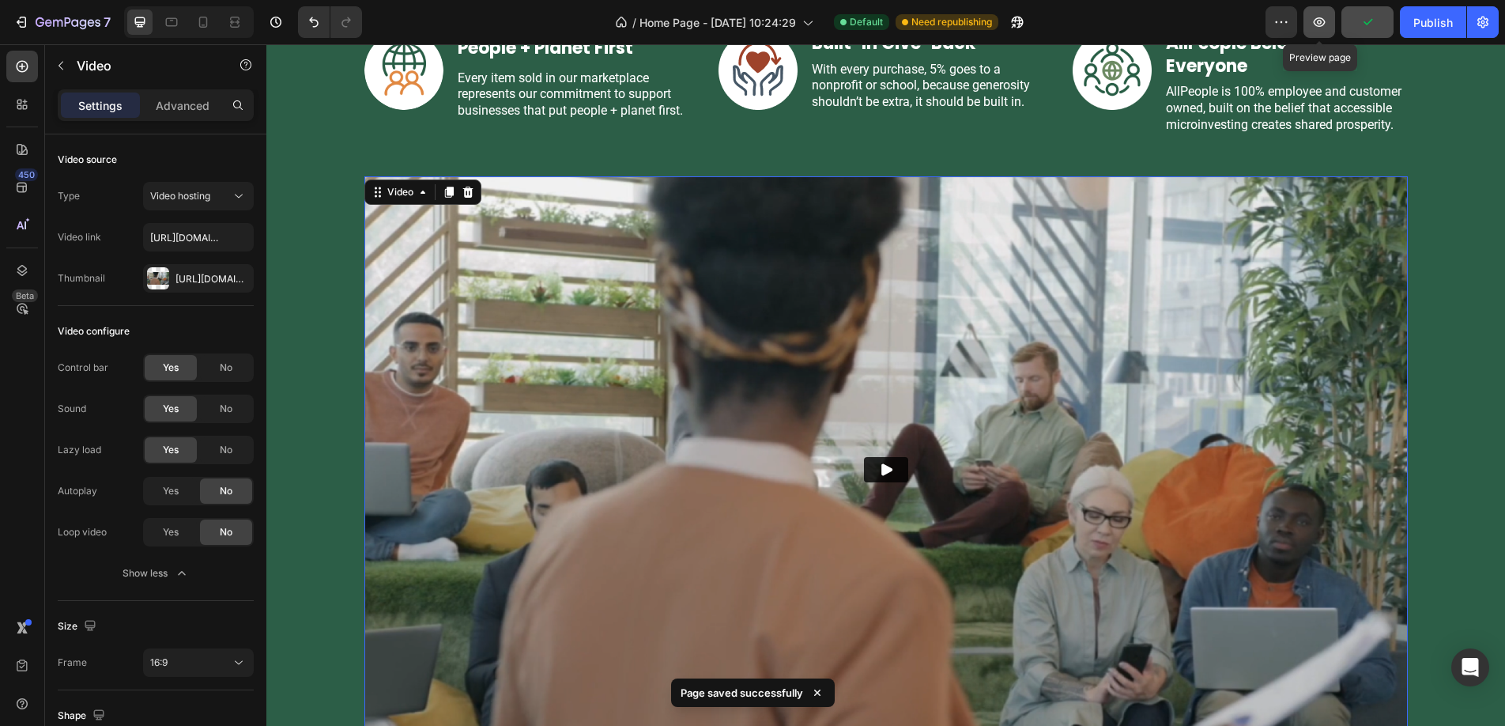
click at [1321, 18] on icon "button" at bounding box center [1320, 21] width 12 height 9
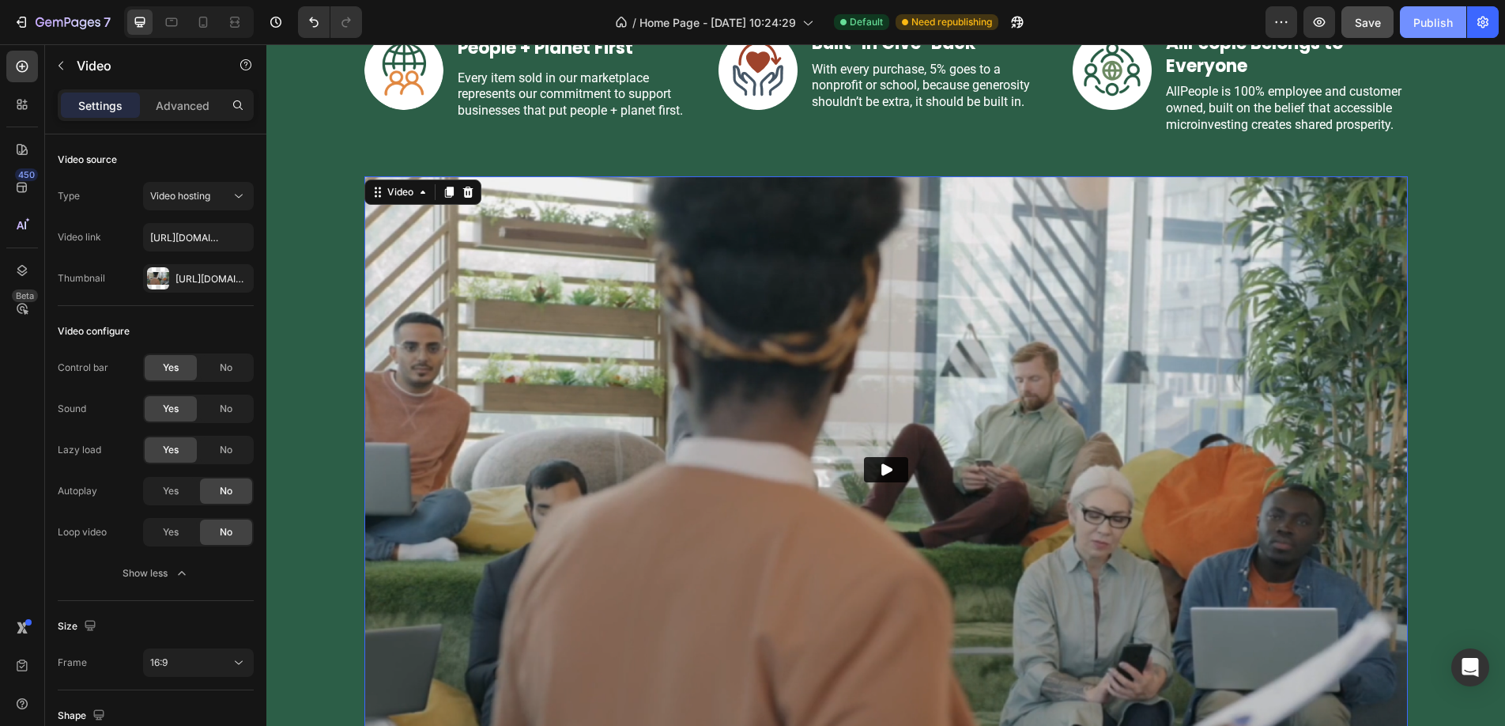
click at [1427, 30] on button "Publish" at bounding box center [1433, 22] width 66 height 32
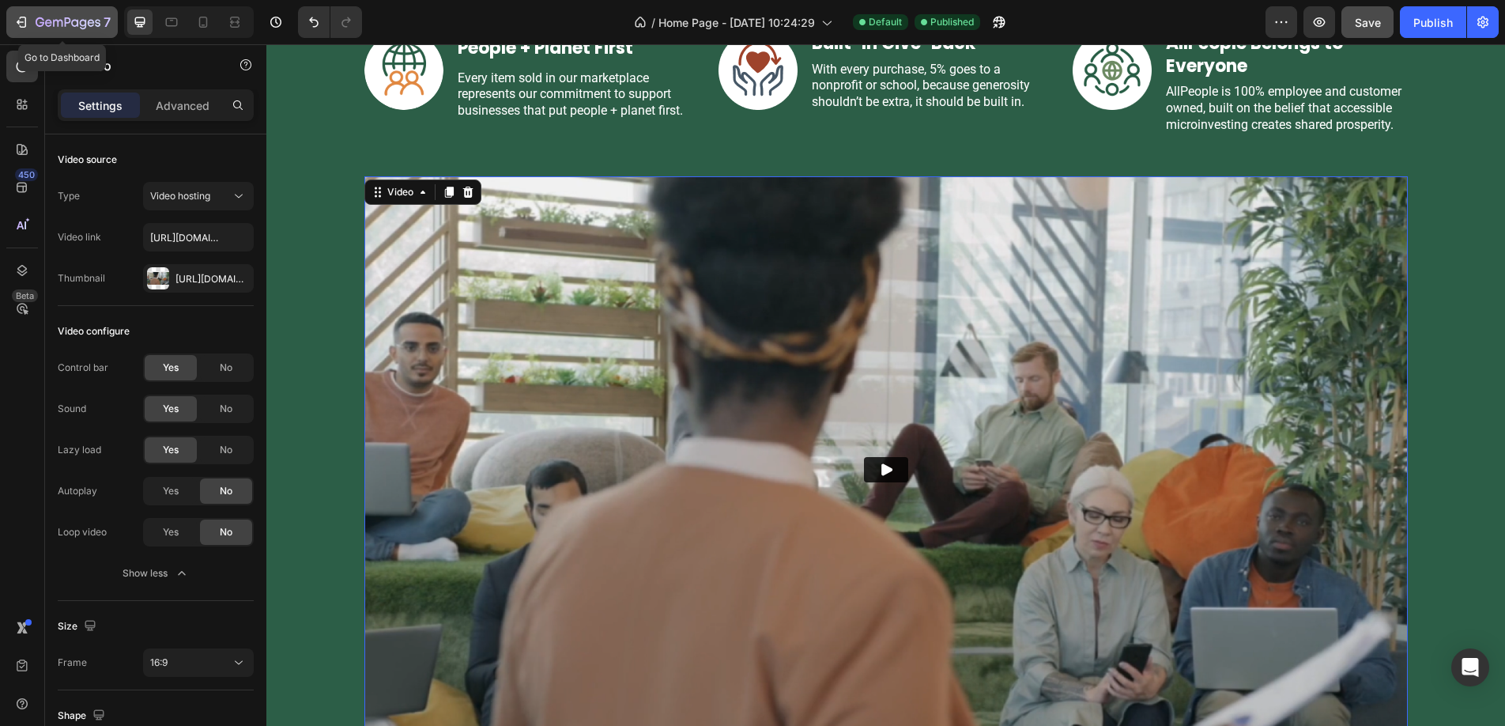
click at [22, 28] on icon "button" at bounding box center [21, 22] width 16 height 16
